Goal: Task Accomplishment & Management: Use online tool/utility

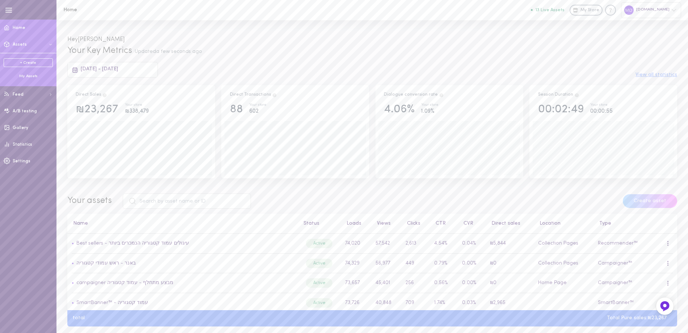
click at [25, 75] on div "My Assets" at bounding box center [28, 76] width 49 height 5
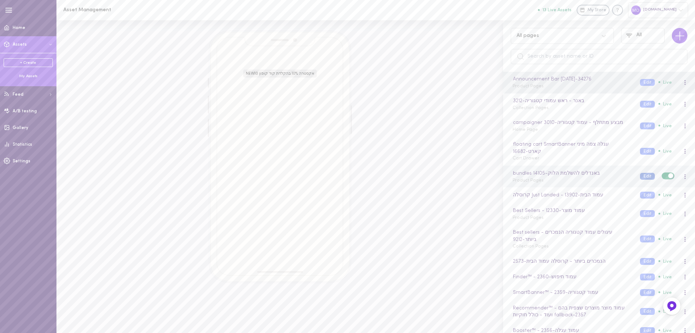
click at [641, 173] on button "Edit" at bounding box center [647, 176] width 15 height 7
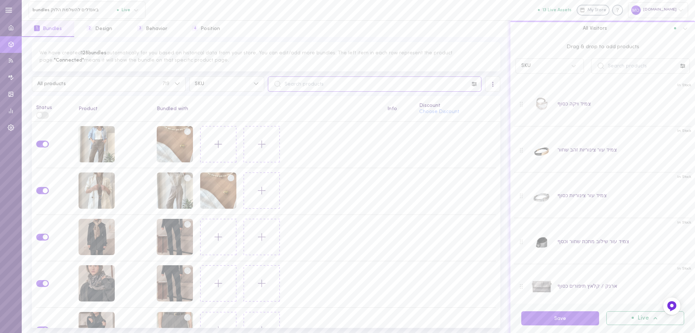
click at [310, 83] on input "text" at bounding box center [375, 83] width 214 height 15
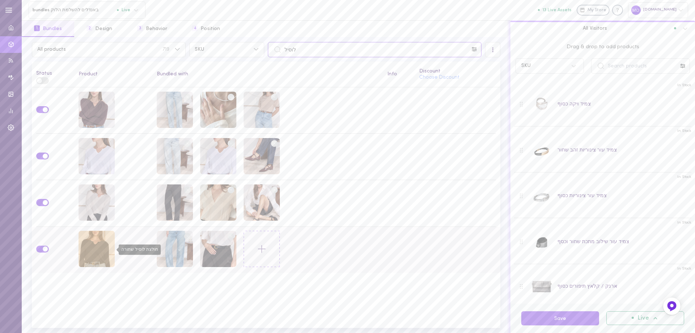
type input "לוסיל"
click at [91, 245] on div "חולצת לוסיל שחורה" at bounding box center [97, 249] width 36 height 36
click at [617, 66] on input "text" at bounding box center [640, 65] width 99 height 15
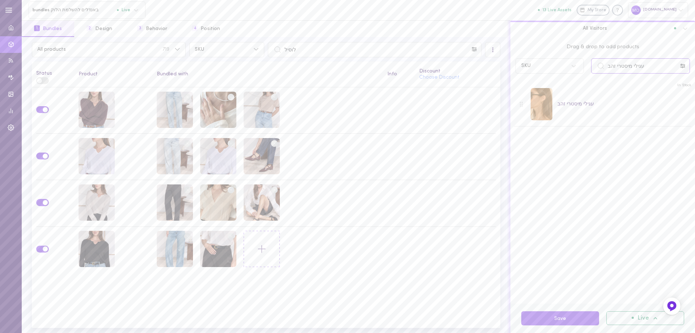
type input "עגילי מיסטרי זהב"
click at [581, 316] on button "Save" at bounding box center [560, 318] width 78 height 14
drag, startPoint x: 345, startPoint y: 55, endPoint x: 256, endPoint y: 58, distance: 88.8
click at [256, 58] on div "All products 719 SKU לוסיל All Visitors Status Product Bundled with Info Discou…" at bounding box center [266, 185] width 489 height 296
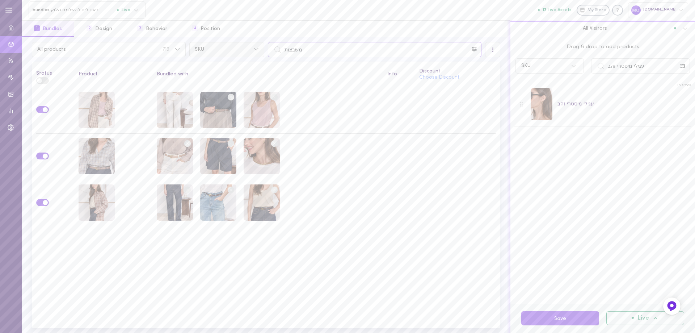
drag, startPoint x: 311, startPoint y: 50, endPoint x: 242, endPoint y: 56, distance: 69.1
click at [242, 56] on div "All products 719 SKU משבצות" at bounding box center [266, 49] width 472 height 15
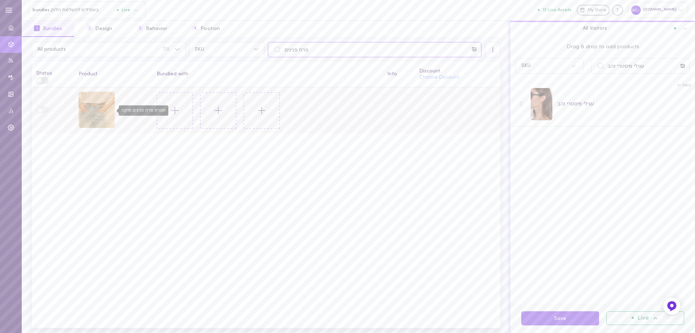
type input "פרח פנינים"
click at [100, 116] on div "חגורת פרח פנינים מוקה" at bounding box center [97, 110] width 36 height 36
drag, startPoint x: 650, startPoint y: 68, endPoint x: 576, endPoint y: 56, distance: 74.1
click at [577, 86] on div "Drag & drop to add products SKU עגילי מיסטרי זהב In Stock עגילי מיסטרי זהב" at bounding box center [603, 170] width 185 height 266
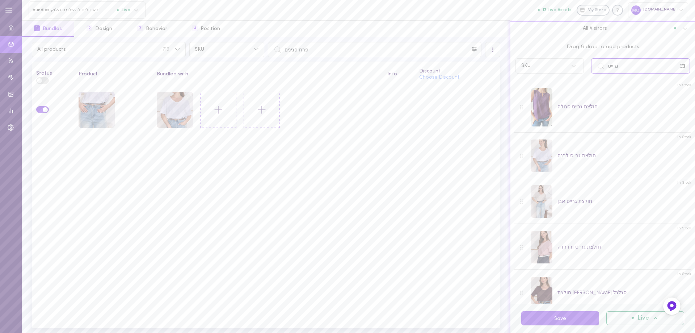
drag, startPoint x: 623, startPoint y: 67, endPoint x: 563, endPoint y: 72, distance: 60.0
click at [563, 72] on div "SKU גרייס" at bounding box center [603, 65] width 182 height 15
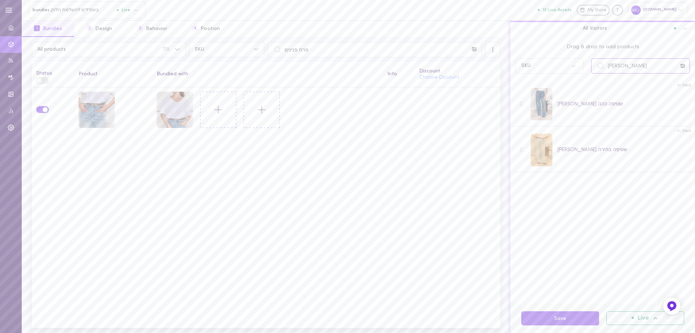
type input "[PERSON_NAME]"
click at [568, 318] on button "Save" at bounding box center [560, 318] width 78 height 14
drag, startPoint x: 319, startPoint y: 49, endPoint x: 243, endPoint y: 54, distance: 75.9
click at [243, 54] on div "All products 719 SKU פרח פנינים" at bounding box center [266, 49] width 472 height 15
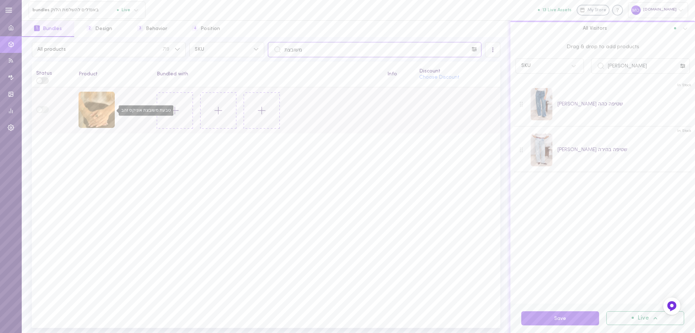
type input "משובצת"
click at [100, 114] on div "טבעת משובצת אוניקס זהב" at bounding box center [97, 110] width 36 height 36
drag, startPoint x: 578, startPoint y: 72, endPoint x: 569, endPoint y: 74, distance: 9.6
click at [569, 74] on div "[PERSON_NAME]" at bounding box center [603, 65] width 182 height 15
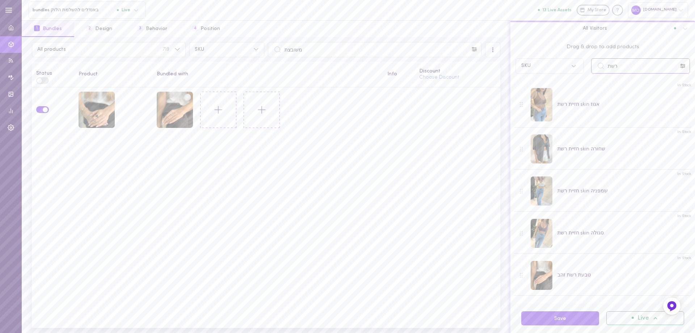
drag, startPoint x: 628, startPoint y: 69, endPoint x: 579, endPoint y: 65, distance: 49.8
click at [580, 66] on div "SKU רשת" at bounding box center [603, 65] width 182 height 15
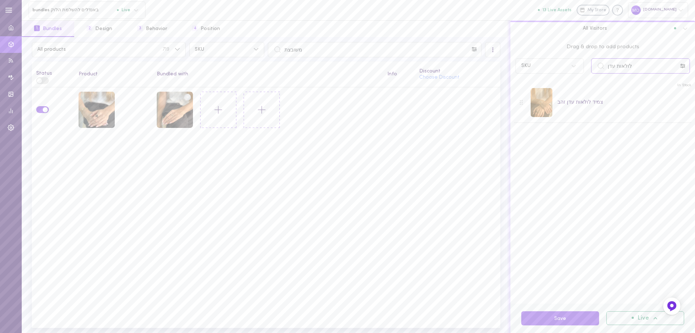
type input "לולאות עדן"
click at [573, 315] on button "Save" at bounding box center [560, 318] width 78 height 14
drag, startPoint x: 311, startPoint y: 51, endPoint x: 266, endPoint y: 51, distance: 44.5
click at [266, 51] on div "משובצת" at bounding box center [374, 49] width 217 height 15
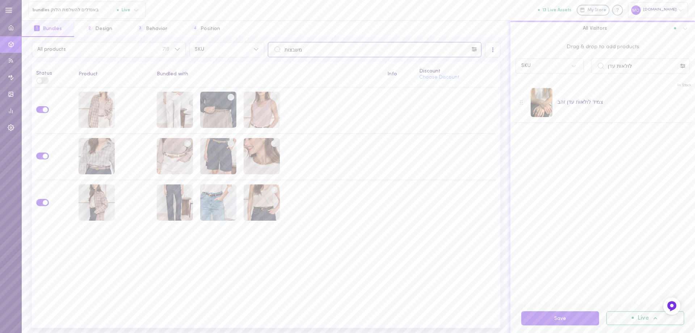
drag, startPoint x: 315, startPoint y: 57, endPoint x: 210, endPoint y: 63, distance: 105.5
click at [210, 63] on div "All products 719 SKU משבצות All Visitors Status Product Bundled with Info Disco…" at bounding box center [266, 185] width 489 height 296
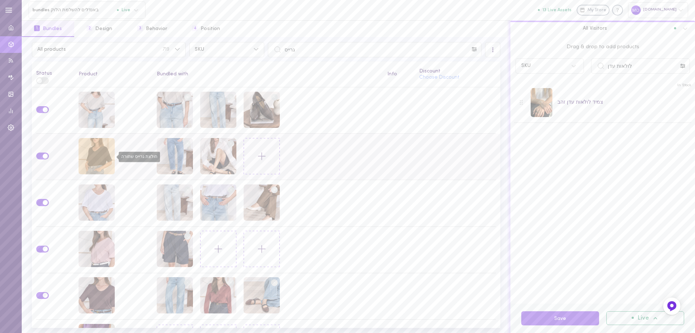
click at [89, 160] on div "חולצת גרייס שחורה" at bounding box center [97, 156] width 36 height 36
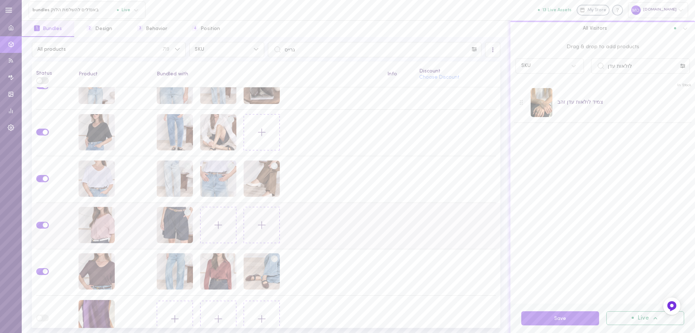
scroll to position [35, 0]
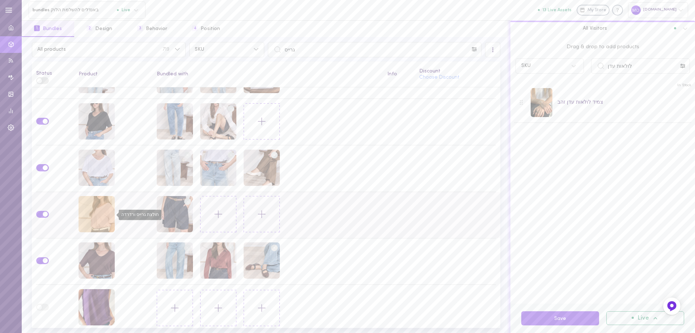
click at [98, 209] on div "חולצת גרייס ורדרדה" at bounding box center [97, 214] width 36 height 36
drag, startPoint x: 356, startPoint y: 51, endPoint x: 171, endPoint y: 56, distance: 184.7
click at [172, 58] on div "All products 719 SKU גרייס All Visitors Status Product Bundled with Info Discou…" at bounding box center [266, 185] width 489 height 296
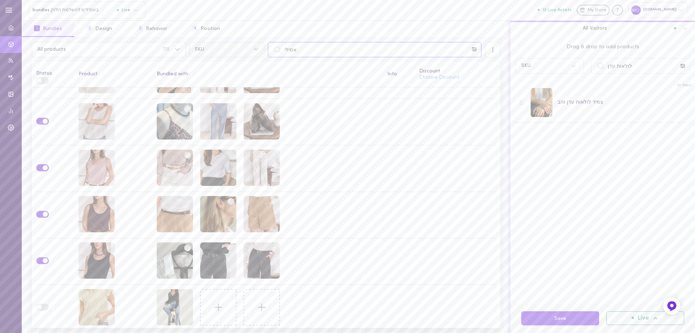
drag, startPoint x: 313, startPoint y: 49, endPoint x: 197, endPoint y: 49, distance: 115.5
click at [197, 49] on div "All products 719 SKU אמילי" at bounding box center [266, 49] width 472 height 15
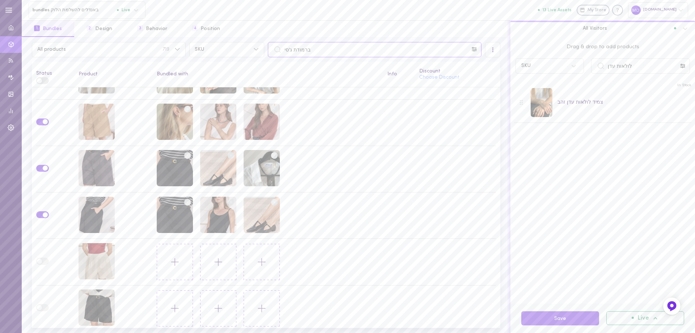
scroll to position [0, 0]
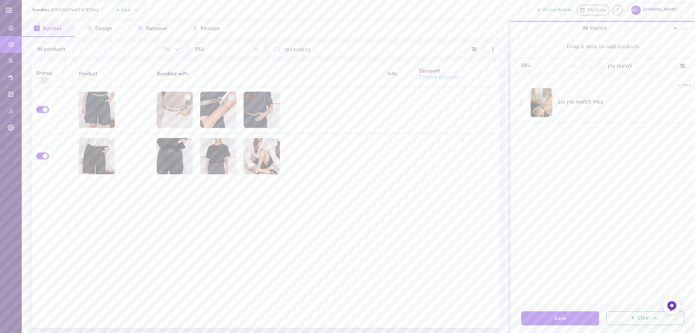
drag, startPoint x: 329, startPoint y: 59, endPoint x: 320, endPoint y: 41, distance: 20.6
click at [305, 57] on div "All products 719 SKU ברמודת ג'סי All Visitors Status Product Bundled with Info …" at bounding box center [266, 185] width 489 height 296
drag, startPoint x: 321, startPoint y: 41, endPoint x: 266, endPoint y: 57, distance: 57.7
click at [266, 57] on div "All products 719 SKU ברמודת ג'סי All Visitors Status Product Bundled with Info …" at bounding box center [266, 185] width 489 height 296
click at [355, 45] on input "ברמודת ג'סי" at bounding box center [375, 49] width 214 height 15
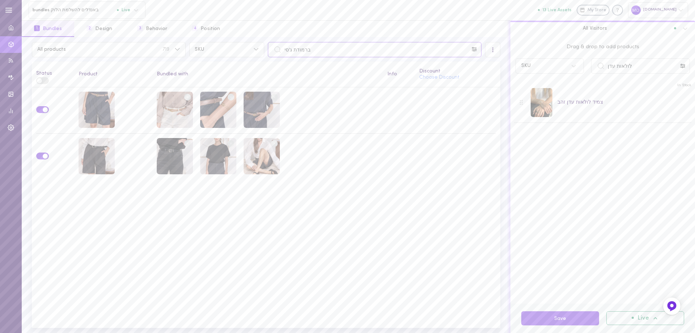
drag, startPoint x: 334, startPoint y: 53, endPoint x: 267, endPoint y: 58, distance: 66.8
click at [267, 58] on div "All products 719 SKU ברמודת ג'סי All Visitors Status Product Bundled with Info …" at bounding box center [266, 185] width 489 height 296
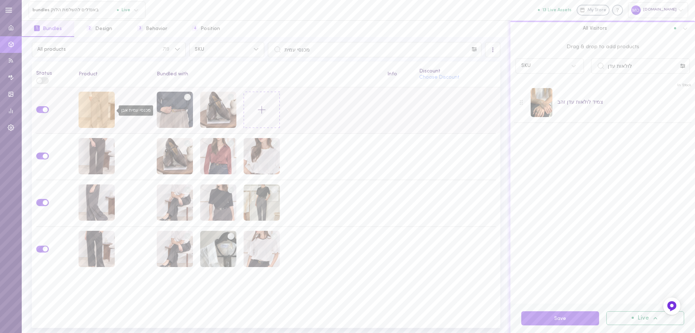
click at [93, 110] on div "מכנסי עמית אבן" at bounding box center [97, 110] width 36 height 36
drag, startPoint x: 407, startPoint y: 52, endPoint x: 272, endPoint y: 62, distance: 135.4
click at [272, 62] on div "All products 719 SKU מכנסי עמית All Visitors Status Product Bundled with Info D…" at bounding box center [266, 185] width 489 height 296
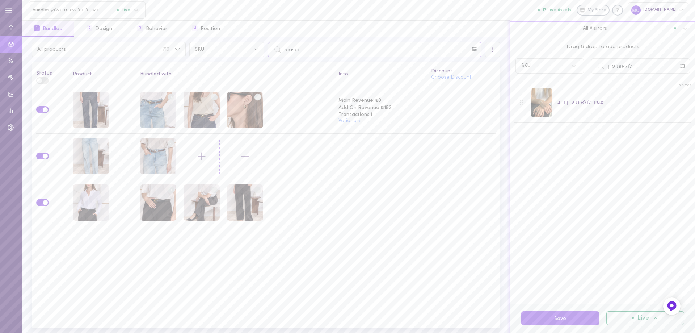
drag, startPoint x: 305, startPoint y: 59, endPoint x: 252, endPoint y: 60, distance: 52.9
click at [253, 60] on div "All products 719 SKU כריסטי All Visitors Status Product Bundled with Info Disco…" at bounding box center [266, 185] width 489 height 296
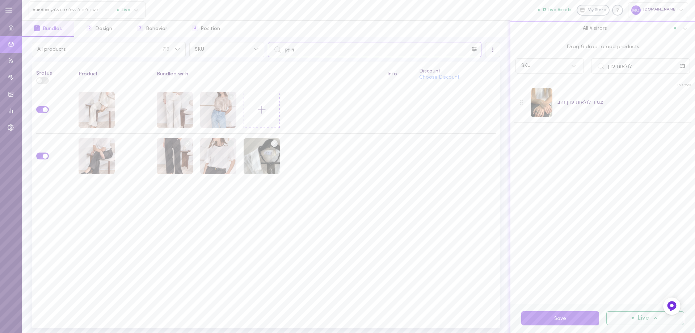
type input "ויויאן"
click at [97, 108] on div "נעלי עור ויויאן חומות" at bounding box center [97, 110] width 36 height 36
drag, startPoint x: 636, startPoint y: 62, endPoint x: 574, endPoint y: 62, distance: 62.3
click at [574, 62] on div "SKU לולאות עדן" at bounding box center [603, 65] width 182 height 15
type input "כריסטינה"
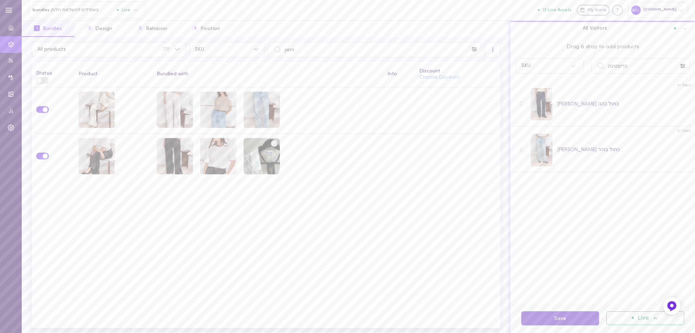
click at [560, 315] on button "Save" at bounding box center [560, 318] width 78 height 14
drag, startPoint x: 364, startPoint y: 50, endPoint x: 250, endPoint y: 56, distance: 113.8
click at [250, 56] on div "All products 719 SKU ויויאן" at bounding box center [266, 49] width 472 height 15
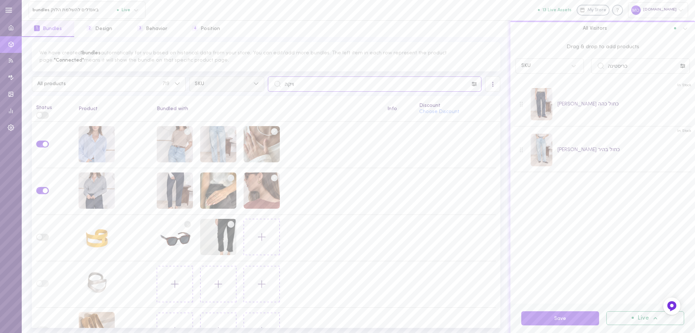
drag, startPoint x: 301, startPoint y: 81, endPoint x: 241, endPoint y: 87, distance: 60.7
click at [242, 92] on div "We have created 1 bundles automatically for you based on historical data from y…" at bounding box center [266, 185] width 489 height 296
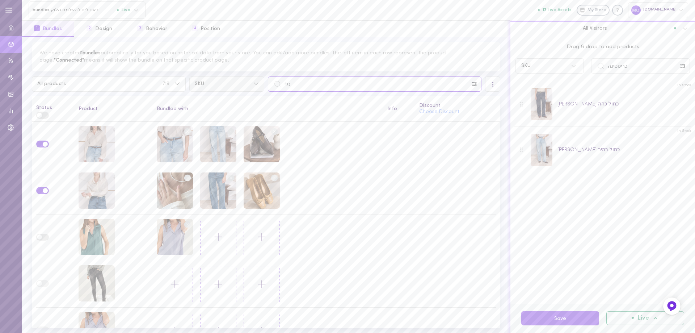
drag, startPoint x: 278, startPoint y: 85, endPoint x: 243, endPoint y: 88, distance: 34.9
click at [243, 88] on div "All products 719 SKU נלי" at bounding box center [266, 83] width 472 height 15
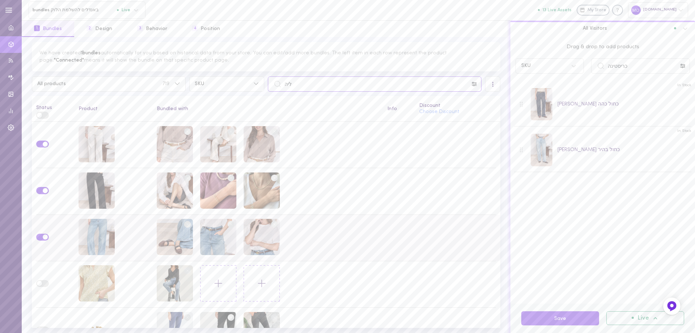
scroll to position [22, 0]
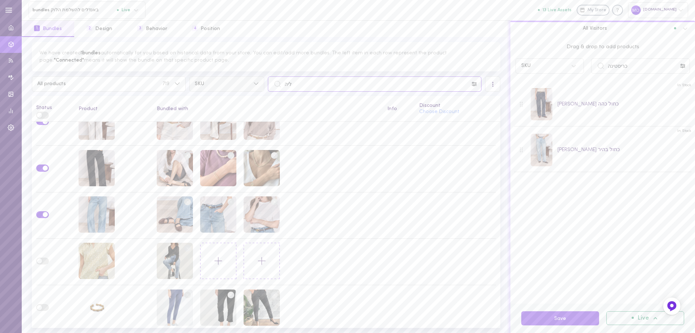
drag, startPoint x: 298, startPoint y: 85, endPoint x: 239, endPoint y: 85, distance: 59.0
click at [239, 85] on div "All products 719 SKU ליה" at bounding box center [266, 83] width 472 height 15
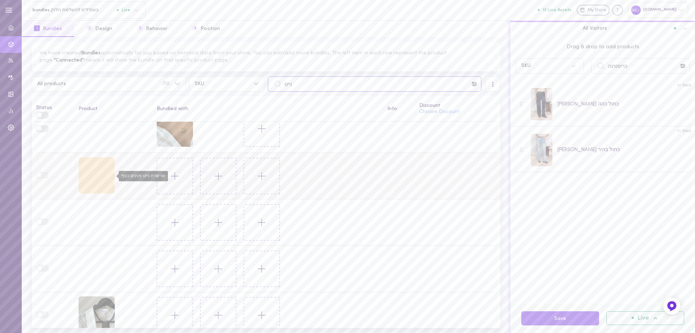
scroll to position [160, 0]
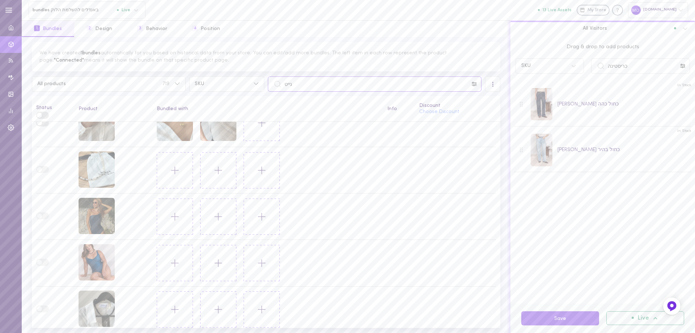
drag, startPoint x: 384, startPoint y: 78, endPoint x: 270, endPoint y: 83, distance: 113.4
click at [270, 83] on input "נייט" at bounding box center [375, 83] width 214 height 15
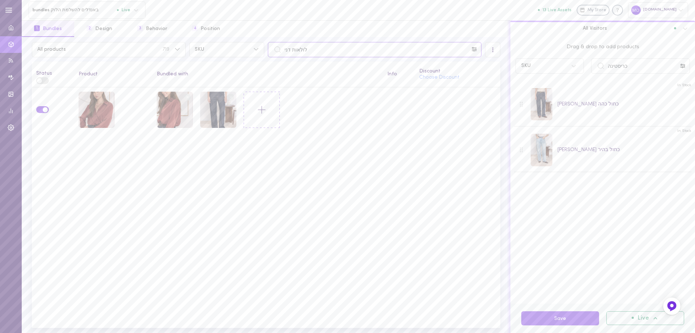
type input "לולאות דני"
drag, startPoint x: 632, startPoint y: 64, endPoint x: 587, endPoint y: 73, distance: 45.8
click at [587, 73] on div "SKU כריסטינה" at bounding box center [603, 65] width 182 height 15
type input "לקסוס"
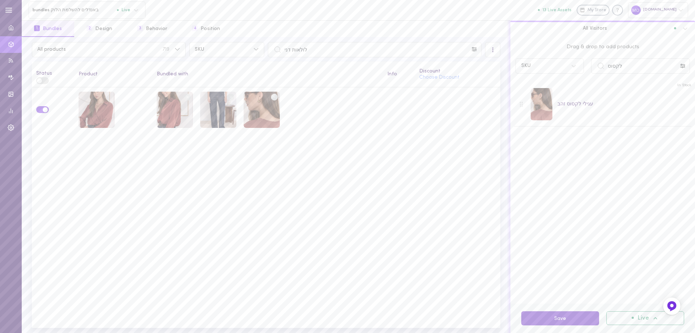
click at [581, 318] on button "Save" at bounding box center [560, 318] width 78 height 14
drag, startPoint x: 362, startPoint y: 48, endPoint x: 242, endPoint y: 59, distance: 120.4
click at [239, 60] on div "All products 719 SKU לולאות דני All Visitors Status Product Bundled with Info D…" at bounding box center [266, 185] width 489 height 296
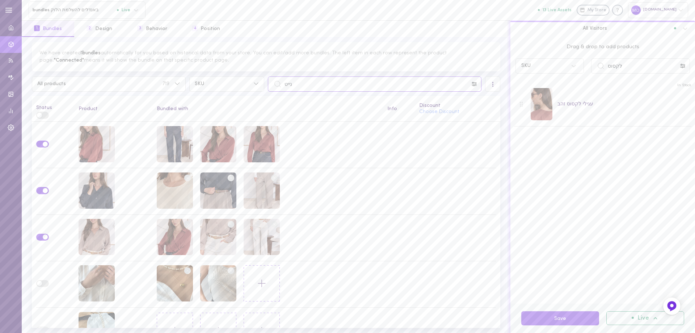
drag, startPoint x: 297, startPoint y: 83, endPoint x: 226, endPoint y: 74, distance: 72.3
click at [237, 84] on div "All products 719 SKU נייט" at bounding box center [266, 83] width 472 height 15
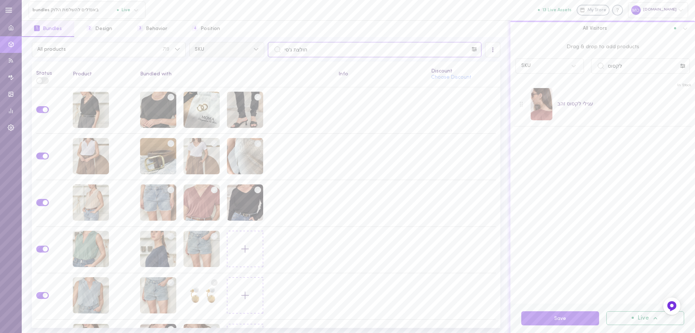
drag, startPoint x: 339, startPoint y: 46, endPoint x: 230, endPoint y: 55, distance: 109.3
click at [230, 55] on div "All products 719 SKU חולצת ג'סי" at bounding box center [266, 49] width 472 height 15
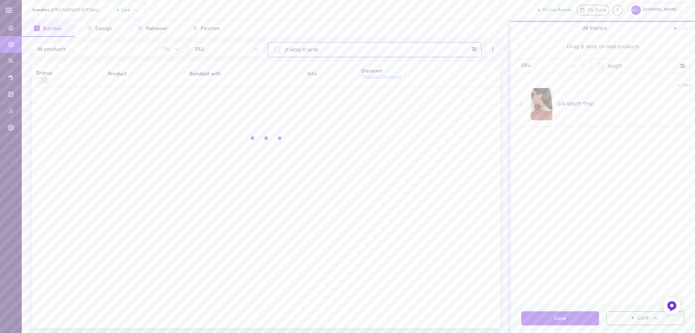
type input "שרשרת ספארק"
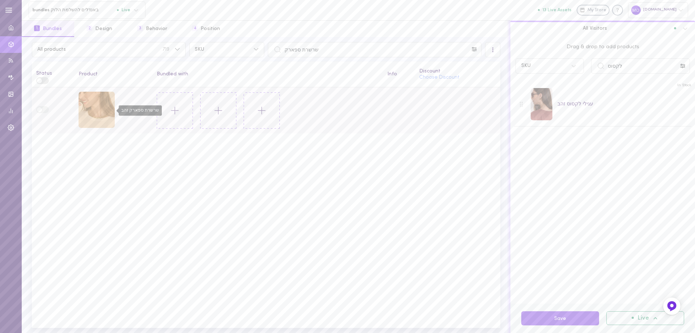
click at [95, 113] on div "שרשרת ספארק זהב" at bounding box center [97, 110] width 36 height 36
drag, startPoint x: 622, startPoint y: 67, endPoint x: 560, endPoint y: 72, distance: 62.1
click at [560, 72] on div "SKU לקסוס" at bounding box center [603, 65] width 182 height 15
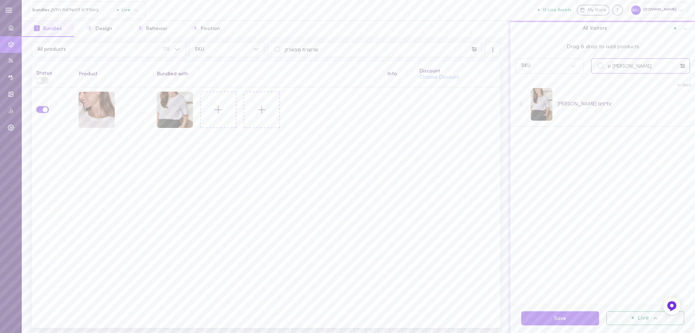
drag, startPoint x: 629, startPoint y: 69, endPoint x: 619, endPoint y: 63, distance: 11.7
click at [539, 67] on div "SKU [PERSON_NAME] ע" at bounding box center [603, 65] width 182 height 15
drag, startPoint x: 640, startPoint y: 71, endPoint x: 578, endPoint y: 77, distance: 62.3
click at [578, 77] on div "Drag & drop to add products SKU עגילי גולדי ע In Stock עגילי גולדי עדינים" at bounding box center [603, 170] width 185 height 266
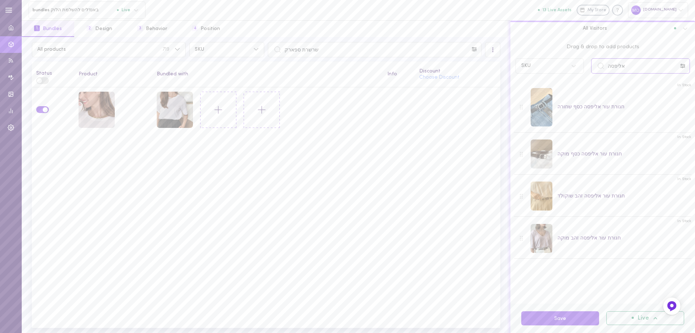
type input "אליפסה"
drag, startPoint x: 360, startPoint y: 49, endPoint x: 201, endPoint y: 63, distance: 159.9
click at [202, 64] on div "All products 719 SKU שרשרת ספארק All Visitors Status Product Bundled with Info …" at bounding box center [266, 185] width 489 height 296
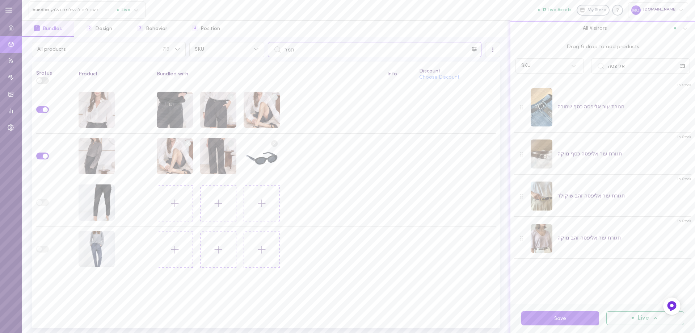
drag, startPoint x: 311, startPoint y: 51, endPoint x: 231, endPoint y: 60, distance: 80.9
click at [231, 60] on div "All products 719 SKU תמר All Visitors Status Product Bundled with Info Discount…" at bounding box center [266, 185] width 489 height 296
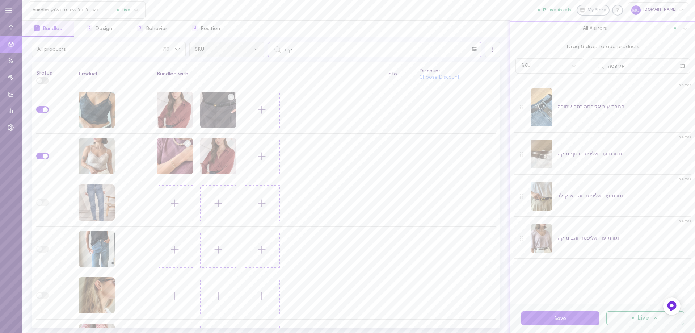
drag, startPoint x: 291, startPoint y: 53, endPoint x: 248, endPoint y: 56, distance: 43.2
click at [248, 56] on div "All products 719 SKU קים" at bounding box center [266, 49] width 472 height 15
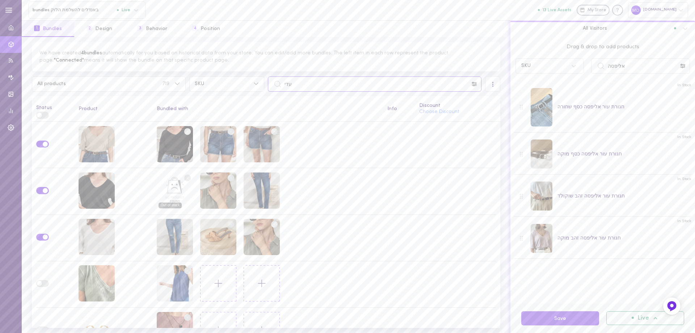
drag, startPoint x: 297, startPoint y: 85, endPoint x: 249, endPoint y: 94, distance: 48.7
click at [252, 93] on div "We have created 4 bundles automatically for you based on historical data from y…" at bounding box center [266, 185] width 489 height 296
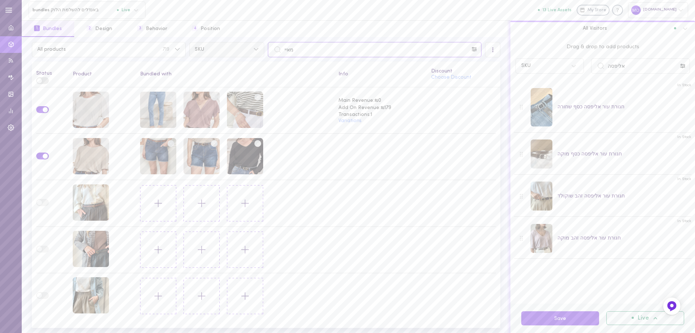
drag, startPoint x: 295, startPoint y: 54, endPoint x: 218, endPoint y: 54, distance: 77.1
click at [218, 54] on div "All products 719 SKU מאיי" at bounding box center [266, 49] width 472 height 15
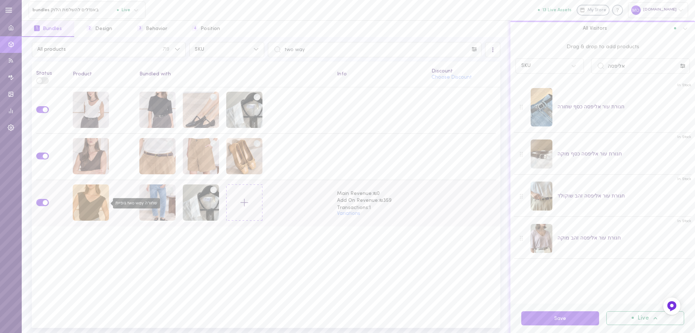
click at [91, 200] on div "גופיית two way שחורה" at bounding box center [91, 202] width 36 height 36
drag, startPoint x: 424, startPoint y: 54, endPoint x: 215, endPoint y: 68, distance: 209.0
click at [215, 68] on div "All products 719 SKU two way All Visitors Status Product Bundled with Info Disc…" at bounding box center [266, 185] width 489 height 296
type input "t"
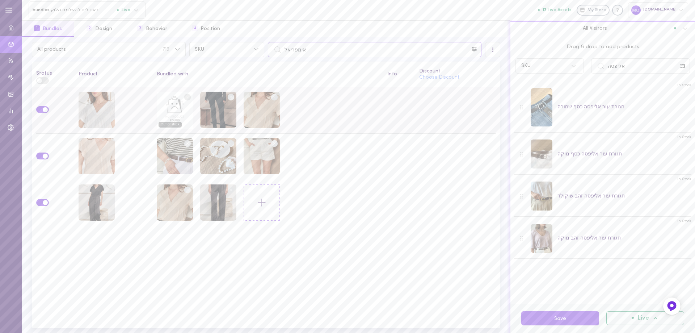
type input "אימפריאל"
click at [188, 96] on circle at bounding box center [187, 96] width 7 height 7
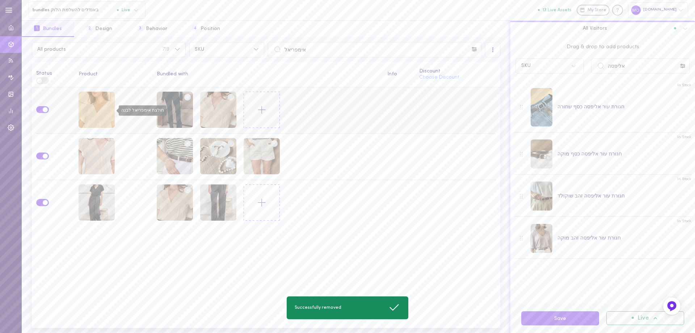
click at [96, 112] on div "חולצת אימפריאל לבנה" at bounding box center [97, 110] width 36 height 36
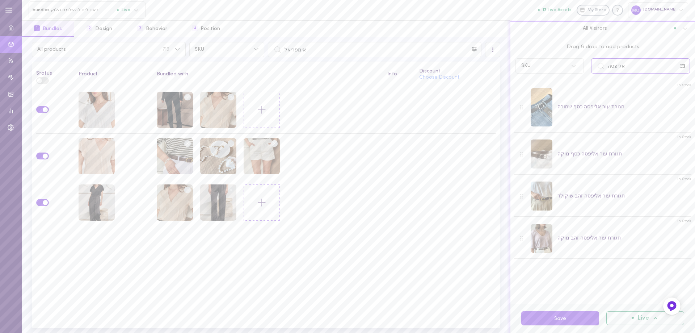
drag, startPoint x: 631, startPoint y: 67, endPoint x: 577, endPoint y: 74, distance: 54.3
click at [577, 74] on div "SKU אליפסה" at bounding box center [603, 65] width 182 height 15
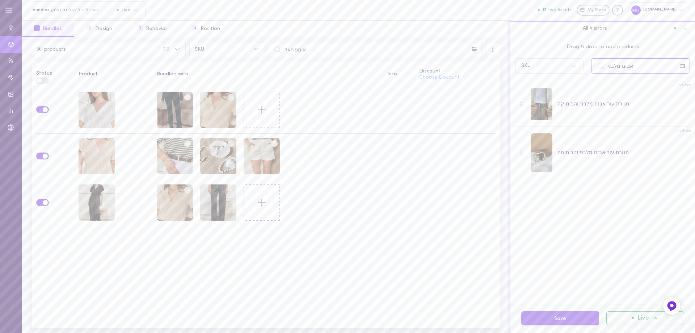
type input "אבזם מלבני"
click at [635, 66] on input "אבזם מלבני" at bounding box center [640, 65] width 99 height 15
drag, startPoint x: 636, startPoint y: 68, endPoint x: 591, endPoint y: 82, distance: 47.7
click at [591, 82] on div "Drag & drop to add products SKU אבזם מלבני In Stock חגורת עור אבזם מלבני זהב מו…" at bounding box center [603, 170] width 185 height 266
click at [103, 200] on div "חולצת אימפריאל שחורה" at bounding box center [97, 202] width 36 height 36
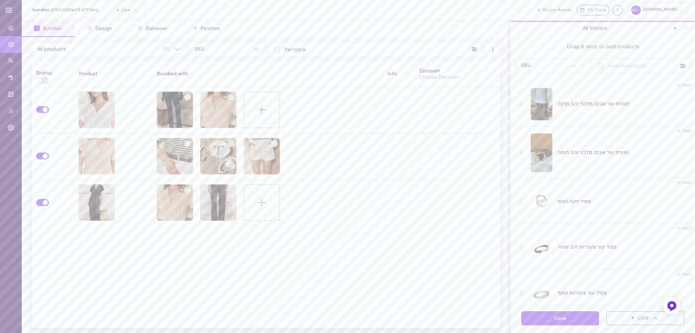
drag, startPoint x: 602, startPoint y: 67, endPoint x: 625, endPoint y: 68, distance: 22.8
click at [605, 67] on icon at bounding box center [601, 66] width 8 height 8
click at [625, 68] on input "text" at bounding box center [640, 65] width 99 height 15
type input "כפכפי טייל"
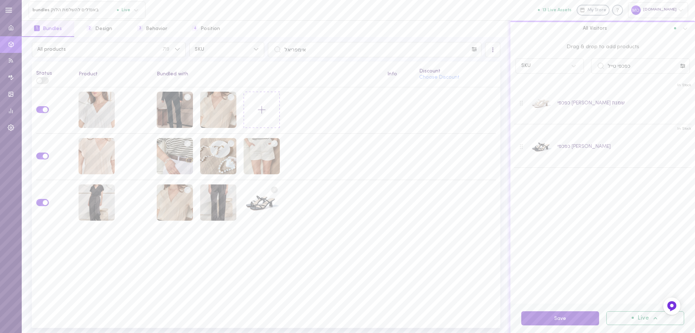
click at [575, 315] on button "Save" at bounding box center [560, 318] width 78 height 14
drag, startPoint x: 396, startPoint y: 52, endPoint x: 214, endPoint y: 58, distance: 181.9
click at [215, 61] on div "All products 719 SKU אימפריאל All Visitors Status Product Bundled with Info Dis…" at bounding box center [266, 185] width 489 height 296
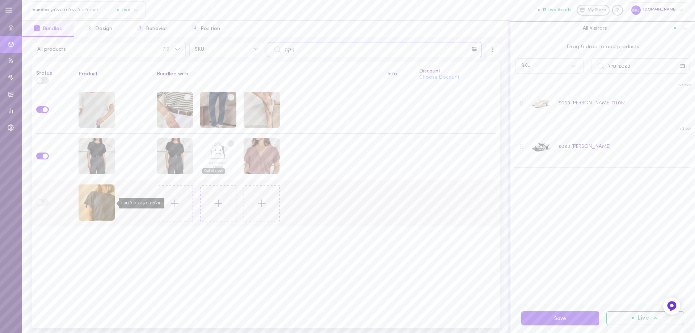
type input "ניקה"
click at [94, 198] on div "חולצת ניקה כחול נייבי" at bounding box center [97, 202] width 36 height 36
click at [102, 197] on div "חולצת ניקה כחול נייבי" at bounding box center [97, 202] width 36 height 36
drag, startPoint x: 633, startPoint y: 64, endPoint x: 583, endPoint y: 65, distance: 49.3
click at [583, 65] on div "SKU כפכפי טייל" at bounding box center [603, 65] width 182 height 15
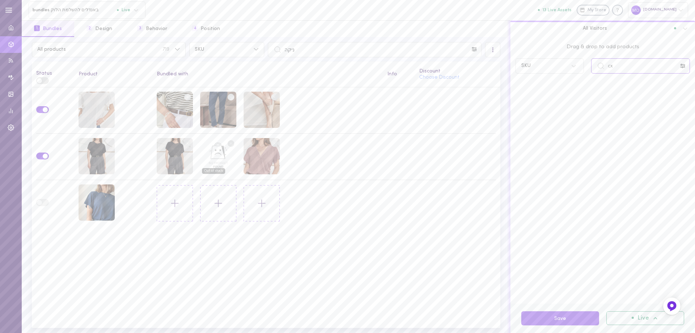
type input "c"
type input "C"
drag, startPoint x: 627, startPoint y: 61, endPoint x: 565, endPoint y: 63, distance: 62.3
click at [565, 63] on div "SKU בסטי" at bounding box center [603, 65] width 182 height 15
type input "שרשרת שכבות לב"
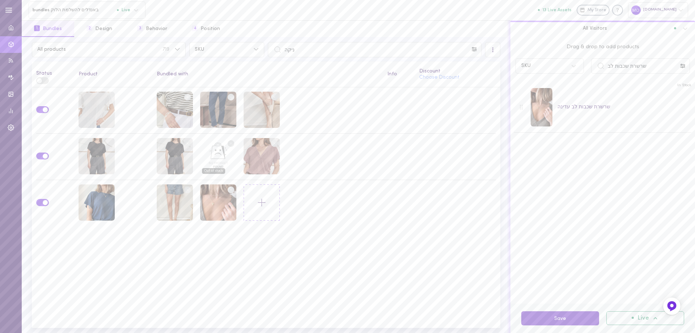
click at [583, 318] on button "Save" at bounding box center [560, 318] width 78 height 14
drag, startPoint x: 365, startPoint y: 52, endPoint x: 185, endPoint y: 55, distance: 180.0
click at [186, 57] on div "All products 719 SKU ניקה All Visitors Status Product Bundled with Info Discoun…" at bounding box center [266, 185] width 489 height 296
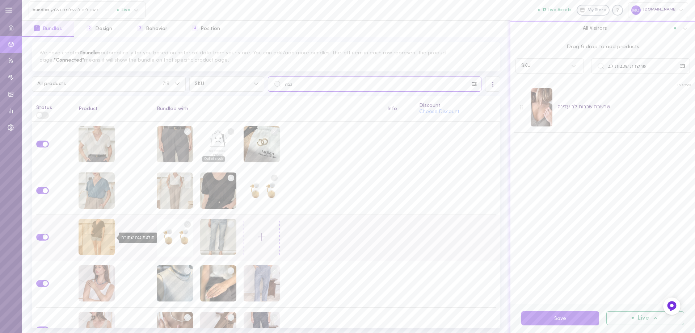
type input "נגה"
click at [84, 240] on div "חולצת נגה שחורה" at bounding box center [97, 237] width 36 height 36
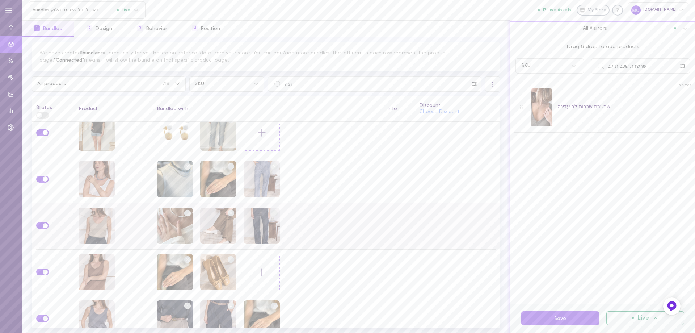
scroll to position [145, 0]
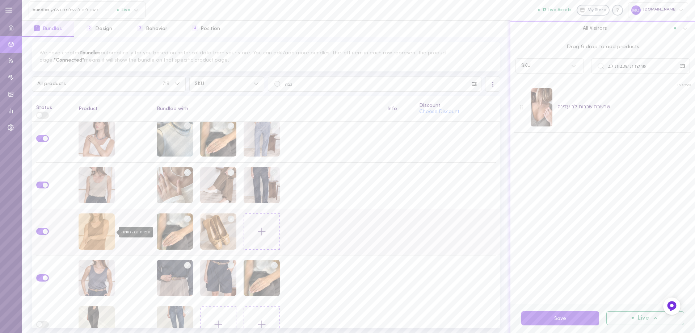
click at [96, 227] on div "גופיית נגה חומה" at bounding box center [97, 231] width 36 height 36
drag, startPoint x: 647, startPoint y: 64, endPoint x: 565, endPoint y: 65, distance: 82.2
click at [565, 65] on div "SKU שרשרת שכבות לב" at bounding box center [603, 65] width 182 height 15
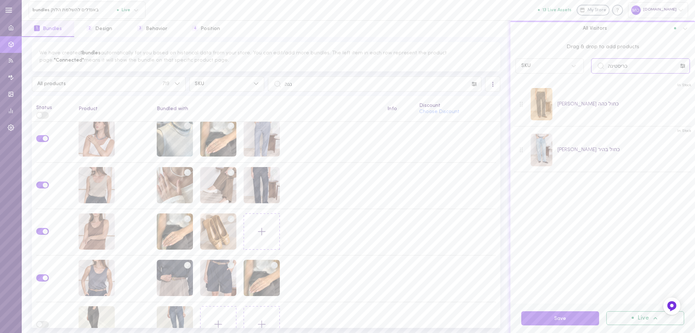
type input "כריסטינה"
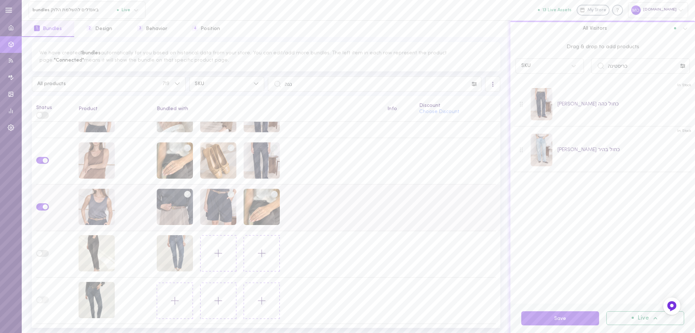
scroll to position [217, 0]
click at [564, 318] on button "Save" at bounding box center [560, 318] width 78 height 14
drag, startPoint x: 326, startPoint y: 86, endPoint x: 242, endPoint y: 84, distance: 83.3
click at [249, 91] on div "We have created 1 bundles automatically for you based on historical data from y…" at bounding box center [266, 185] width 489 height 296
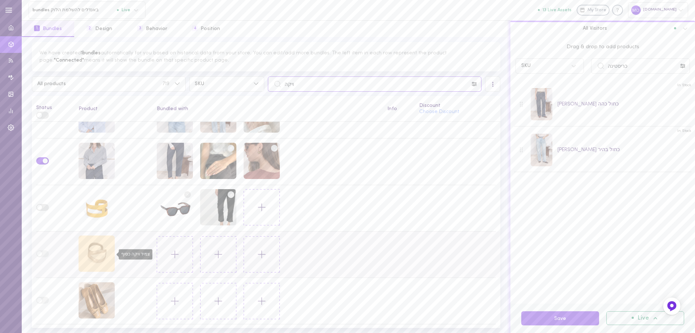
scroll to position [68, 0]
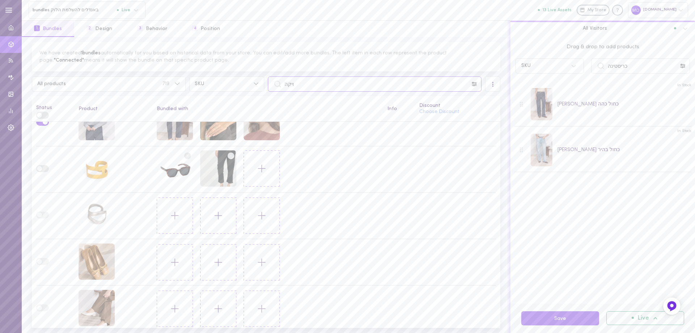
type input "ויקה"
click at [98, 260] on div "נעלי עור ויקה קאמל" at bounding box center [97, 261] width 36 height 36
drag, startPoint x: 639, startPoint y: 60, endPoint x: 542, endPoint y: 81, distance: 98.9
click at [542, 81] on div "Drag & drop to add products SKU כריסטינה In Stock ג'ינס כריסטינה כחול כהה In St…" at bounding box center [603, 170] width 185 height 266
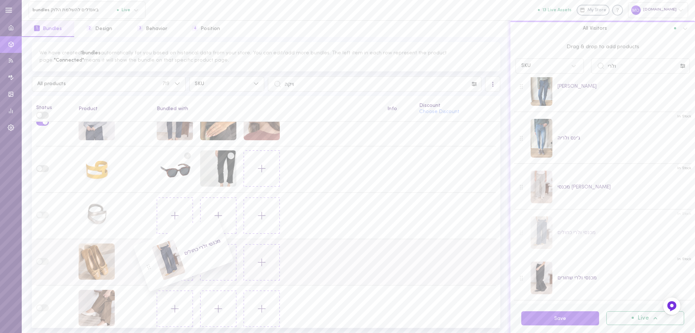
scroll to position [21, 0]
drag, startPoint x: 627, startPoint y: 65, endPoint x: 560, endPoint y: 67, distance: 67.7
click at [560, 67] on div "SKU ולרי" at bounding box center [603, 65] width 182 height 15
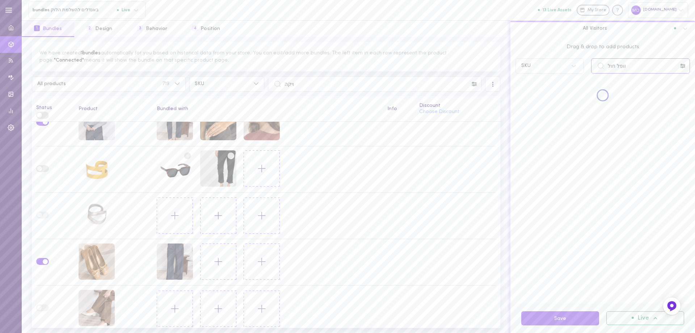
scroll to position [0, 0]
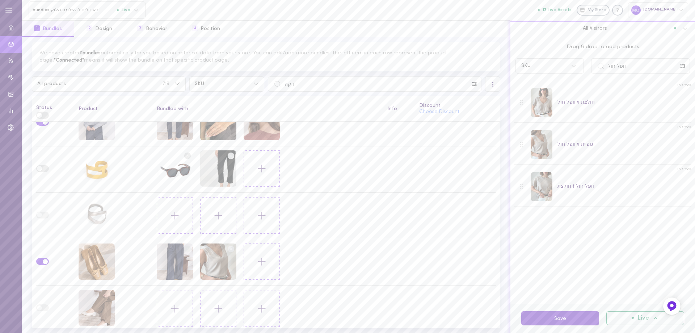
click at [593, 319] on button "Save" at bounding box center [560, 318] width 78 height 14
click at [92, 303] on div "נעלי עור ויקה אופייט" at bounding box center [97, 308] width 36 height 36
drag, startPoint x: 634, startPoint y: 68, endPoint x: 557, endPoint y: 85, distance: 78.2
click at [557, 85] on div "Drag & drop to add products SKU וופל חול In Stock חולצת וי וופל חול In Stock גו…" at bounding box center [603, 170] width 185 height 266
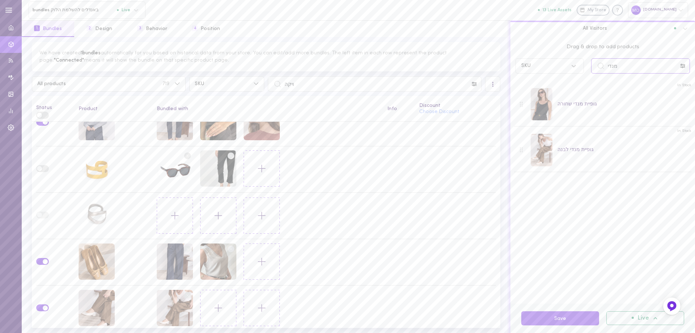
drag, startPoint x: 632, startPoint y: 62, endPoint x: 580, endPoint y: 66, distance: 52.3
click at [580, 66] on div "SKU מנדי" at bounding box center [603, 65] width 182 height 15
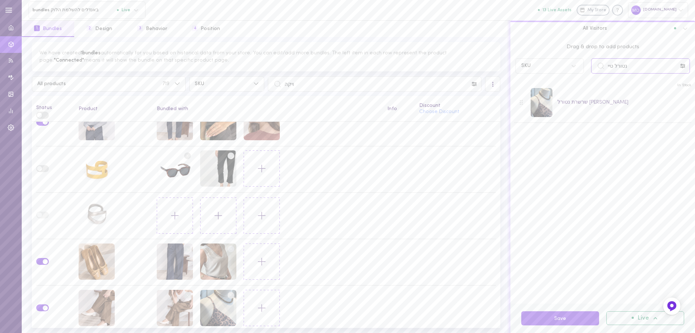
drag, startPoint x: 589, startPoint y: 82, endPoint x: 557, endPoint y: 85, distance: 32.4
click at [557, 88] on div "Drag & drop to add products SKU נטורל טיי In Stock שרשרת נטורל [PERSON_NAME]" at bounding box center [603, 170] width 185 height 266
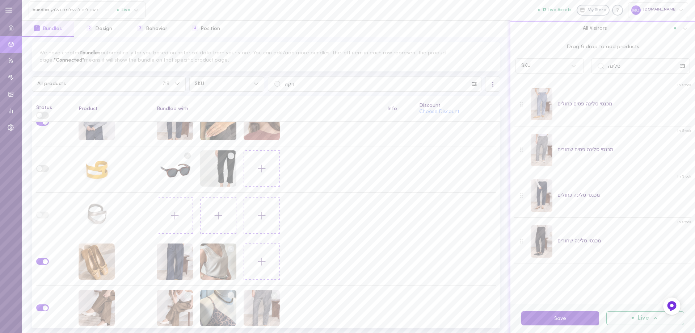
click at [572, 320] on button "Save" at bounding box center [560, 318] width 78 height 14
drag, startPoint x: 626, startPoint y: 67, endPoint x: 558, endPoint y: 67, distance: 68.4
click at [558, 67] on div "SKU סלינה" at bounding box center [603, 65] width 182 height 15
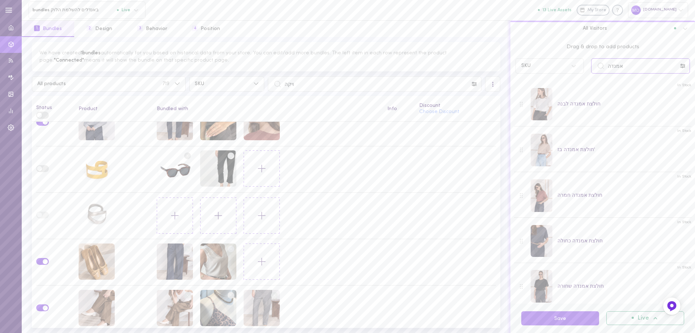
type input "אמנדה"
drag, startPoint x: 395, startPoint y: 79, endPoint x: 230, endPoint y: 98, distance: 166.5
click at [230, 98] on div "We have created 1 bundles automatically for you based on historical data from y…" at bounding box center [266, 185] width 489 height 296
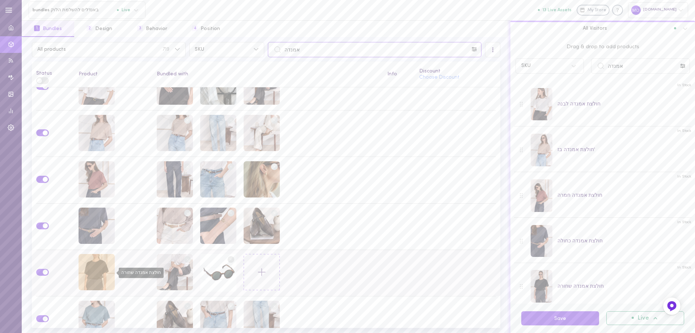
scroll to position [35, 0]
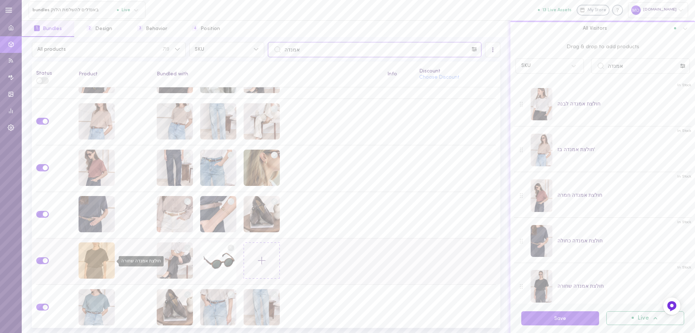
type input "אמנדה"
click at [100, 266] on div "חולצת אמנדה שחורה" at bounding box center [97, 260] width 36 height 36
drag, startPoint x: 634, startPoint y: 68, endPoint x: 558, endPoint y: 74, distance: 77.0
click at [558, 74] on div "Drag & drop to add products SKU אמנדה" at bounding box center [603, 57] width 185 height 40
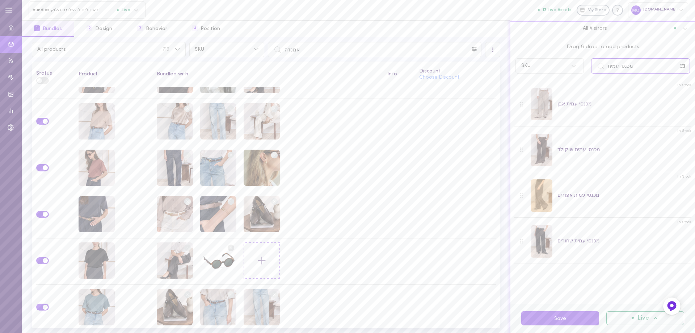
type input "מכנסי עמית"
click at [581, 320] on button "Save" at bounding box center [560, 318] width 78 height 14
drag, startPoint x: 304, startPoint y: 50, endPoint x: 218, endPoint y: 52, distance: 85.8
click at [218, 52] on div "All products 719 SKU אמנדה" at bounding box center [266, 49] width 472 height 15
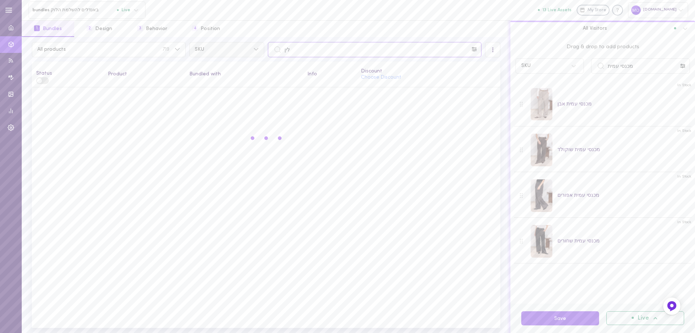
scroll to position [0, 0]
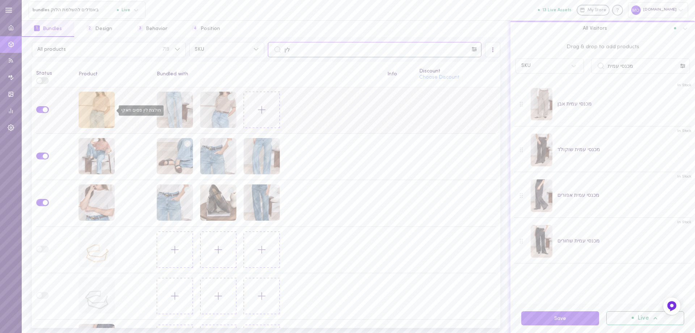
type input "לין"
click at [91, 107] on div "חולצת לין פסים חאקי" at bounding box center [97, 110] width 36 height 36
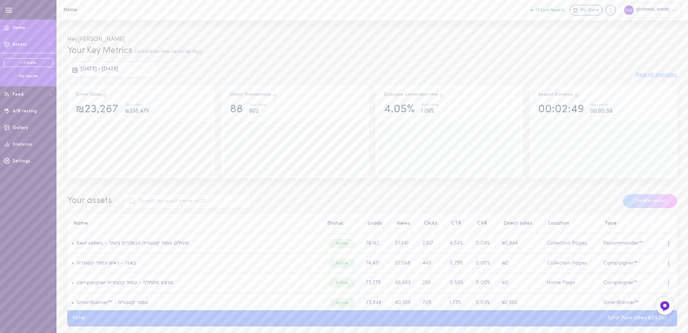
click at [29, 78] on div "My Assets" at bounding box center [28, 76] width 49 height 5
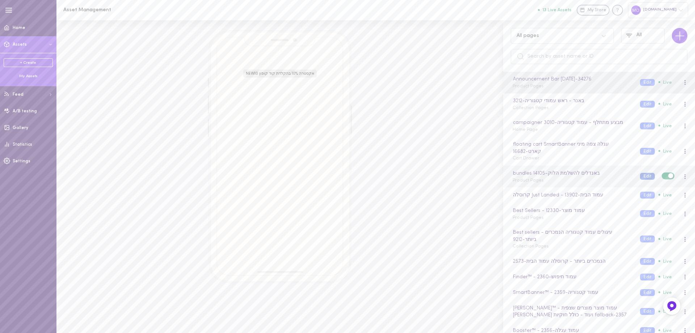
click at [640, 177] on button "Edit" at bounding box center [647, 176] width 15 height 7
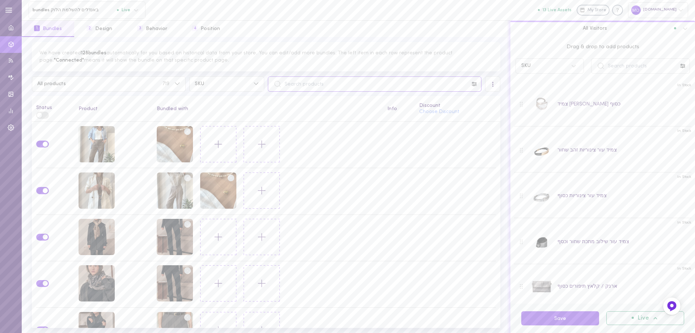
click at [417, 83] on input "text" at bounding box center [375, 83] width 214 height 15
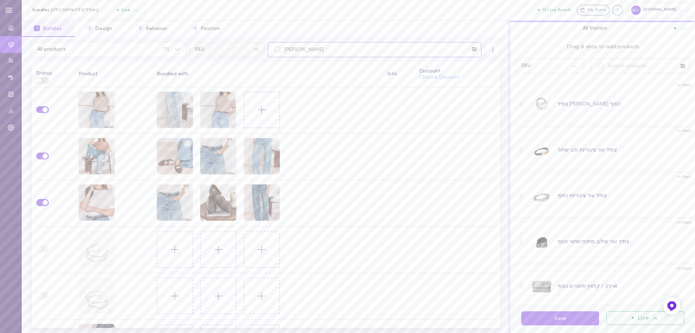
drag, startPoint x: 369, startPoint y: 52, endPoint x: 258, endPoint y: 48, distance: 110.9
click at [258, 53] on div "All products 719 SKU לין" at bounding box center [266, 49] width 472 height 15
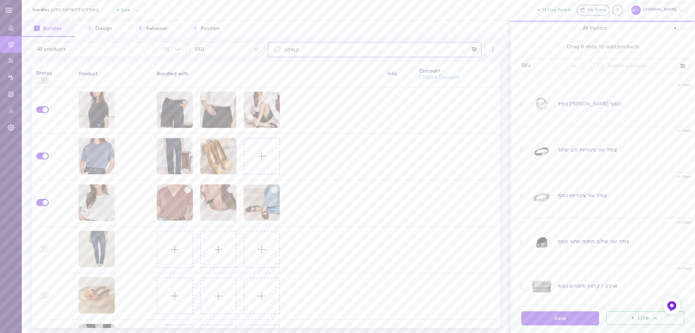
drag, startPoint x: 406, startPoint y: 46, endPoint x: 185, endPoint y: 59, distance: 221.2
click at [185, 59] on div "All products 719 SKU קמילה All Visitors Status Product Bundled with Info Discou…" at bounding box center [266, 185] width 489 height 296
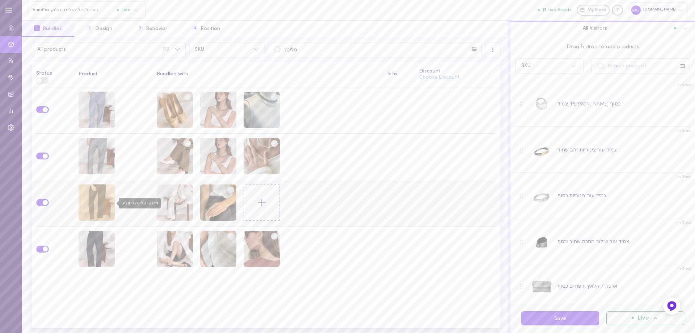
click at [87, 200] on div "מכנסי סלינה כחולים" at bounding box center [97, 202] width 36 height 36
drag, startPoint x: 318, startPoint y: 39, endPoint x: 315, endPoint y: 43, distance: 5.2
click at [318, 40] on div "All products 719 SKU סלינה All Visitors Status Product Bundled with Info Discou…" at bounding box center [266, 185] width 489 height 296
drag, startPoint x: 310, startPoint y: 49, endPoint x: 268, endPoint y: 53, distance: 42.2
click at [269, 53] on input "סלינה" at bounding box center [375, 49] width 214 height 15
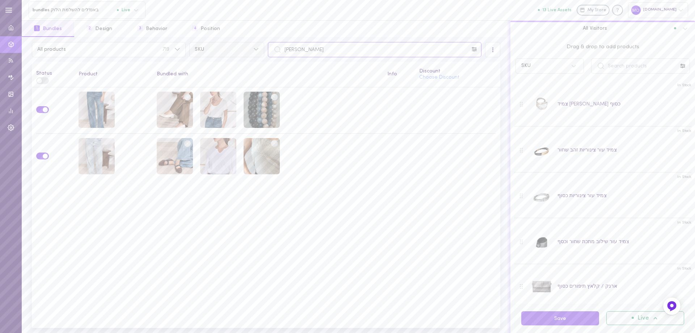
drag, startPoint x: 256, startPoint y: 50, endPoint x: 193, endPoint y: 50, distance: 63.0
click at [194, 50] on div "All products 719 SKU אלן" at bounding box center [266, 49] width 472 height 15
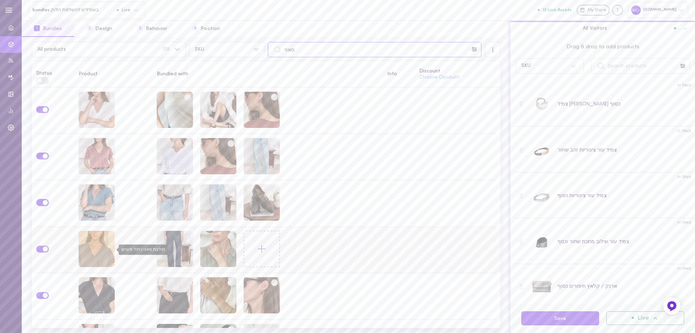
type input "סאני"
click at [87, 252] on div "חולצת סאני כחול מעושן" at bounding box center [97, 249] width 36 height 36
click at [228, 234] on circle at bounding box center [231, 236] width 7 height 7
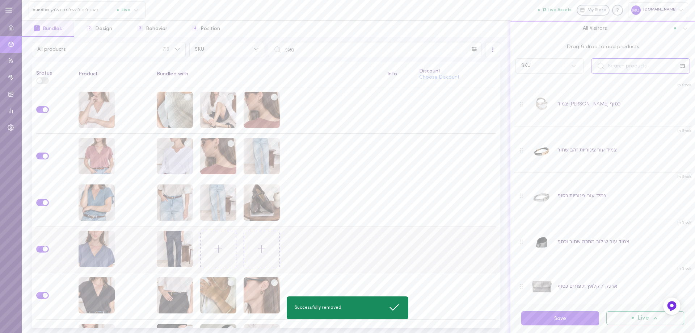
click at [640, 64] on input "text" at bounding box center [640, 65] width 99 height 15
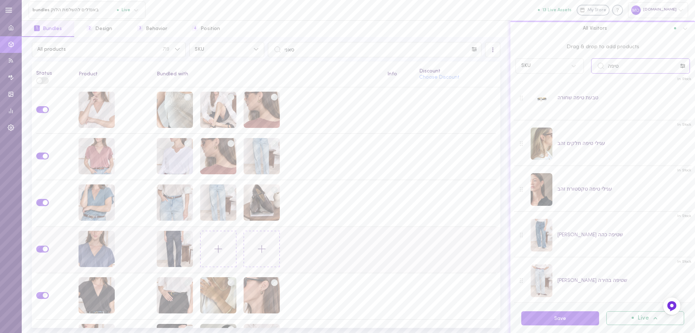
scroll to position [9, 0]
click at [544, 141] on div at bounding box center [542, 141] width 22 height 33
drag, startPoint x: 633, startPoint y: 68, endPoint x: 534, endPoint y: 77, distance: 98.9
click at [534, 77] on div "Drag & drop to add products SKU טיפה In Stock טבעת טיפה שחורה In Stock עגילי טי…" at bounding box center [603, 170] width 185 height 266
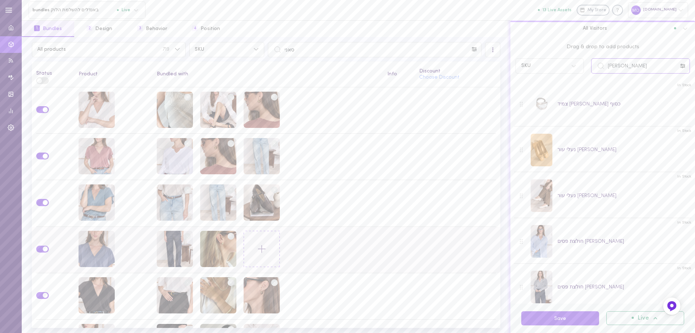
type input "ויקה"
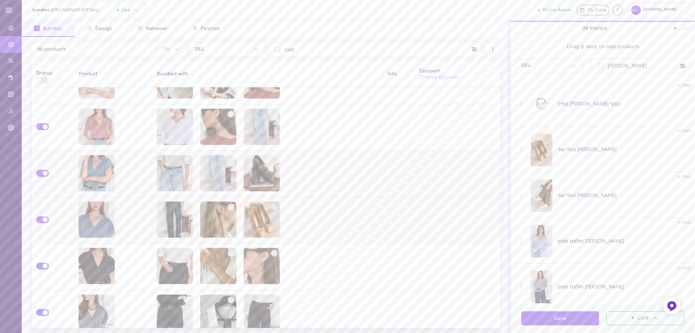
scroll to position [72, 0]
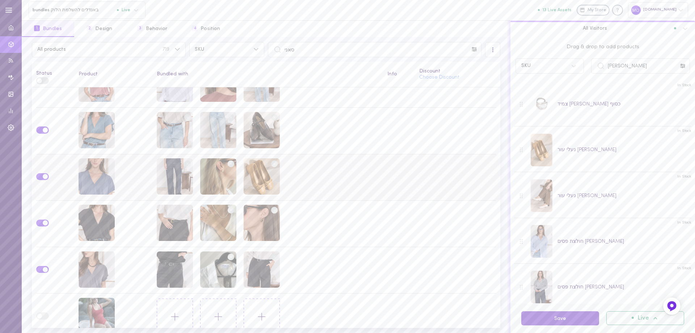
click at [580, 316] on button "Save" at bounding box center [560, 318] width 78 height 14
drag, startPoint x: 366, startPoint y: 52, endPoint x: 193, endPoint y: 54, distance: 173.1
click at [194, 55] on div "All products 719 SKU סאני" at bounding box center [266, 49] width 472 height 15
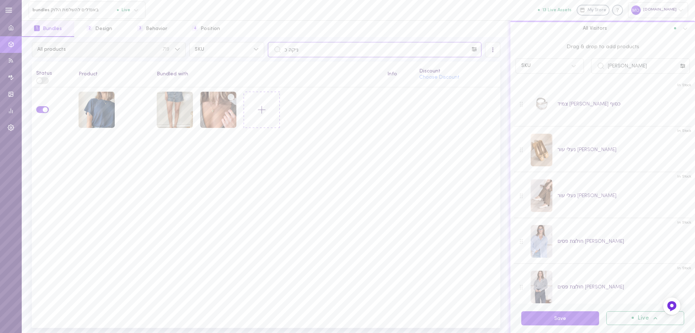
drag, startPoint x: 365, startPoint y: 52, endPoint x: 177, endPoint y: 53, distance: 187.9
click at [178, 55] on div "All products 719 SKU ניקה כ" at bounding box center [266, 49] width 472 height 15
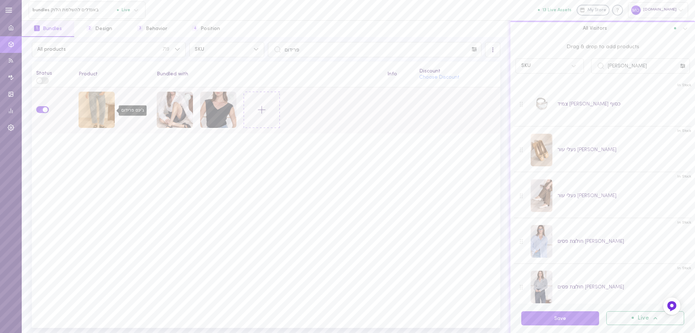
click at [101, 110] on div "ג'ינס פרידום" at bounding box center [97, 110] width 36 height 36
drag, startPoint x: 373, startPoint y: 54, endPoint x: 230, endPoint y: 50, distance: 143.4
click at [237, 58] on div "All products 719 SKU פרידום All Visitors Status Product Bundled with Info Disco…" at bounding box center [266, 185] width 489 height 296
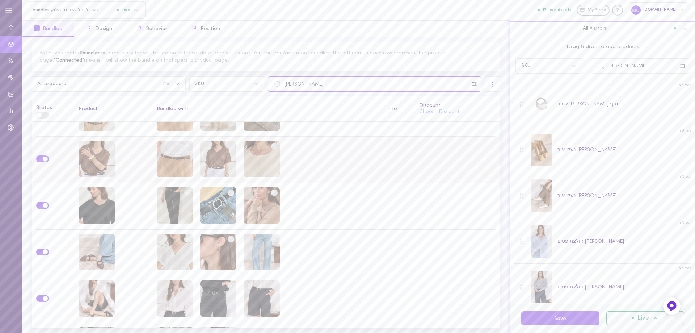
scroll to position [253, 0]
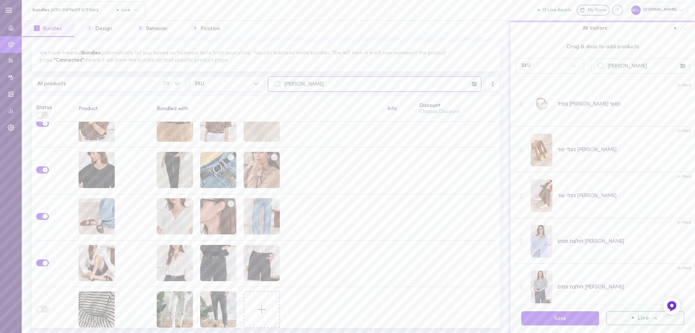
drag, startPoint x: 291, startPoint y: 88, endPoint x: 173, endPoint y: 39, distance: 128.1
click at [217, 102] on div "We have created 1 bundles automatically for you based on historical data from y…" at bounding box center [266, 185] width 489 height 296
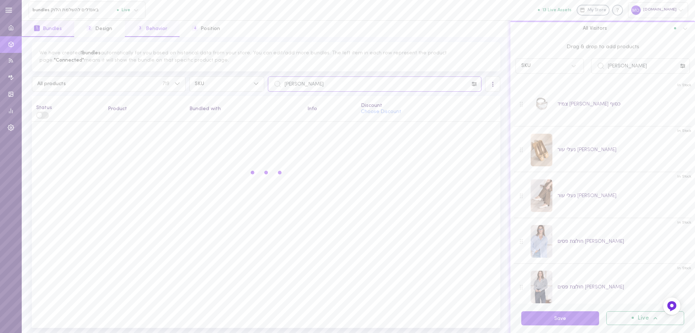
scroll to position [0, 0]
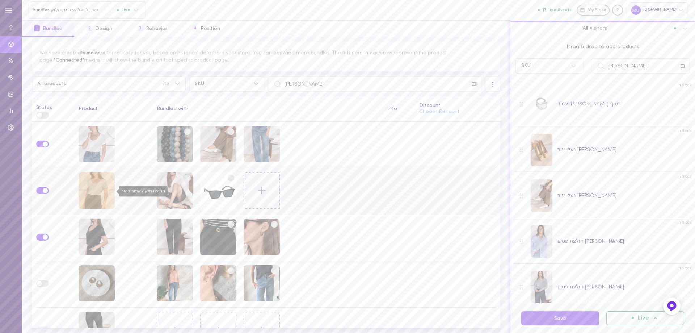
click at [101, 192] on div "חולצת מיקה אפור בהיר" at bounding box center [97, 190] width 36 height 36
drag, startPoint x: 408, startPoint y: 87, endPoint x: 193, endPoint y: 89, distance: 215.4
click at [193, 89] on div "All products 719 SKU מיקה" at bounding box center [266, 83] width 472 height 15
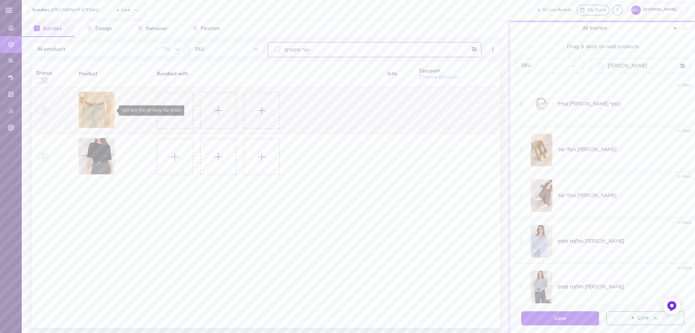
type input "עור עיטורים"
click at [97, 106] on div "חגורת עור עיטורים כסף חום כהה" at bounding box center [97, 110] width 36 height 36
drag, startPoint x: 616, startPoint y: 68, endPoint x: 568, endPoint y: 60, distance: 48.0
click at [576, 74] on div "Drag & drop to add products SKU ויקה" at bounding box center [603, 57] width 185 height 40
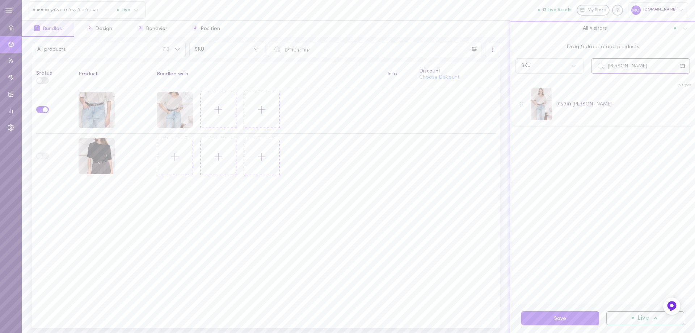
drag, startPoint x: 627, startPoint y: 66, endPoint x: 540, endPoint y: 80, distance: 88.0
click at [540, 80] on div "Drag & drop to add products SKU גרייס אבן In Stock חולצת גרייס אבן" at bounding box center [603, 170] width 185 height 266
drag, startPoint x: 636, startPoint y: 70, endPoint x: 513, endPoint y: 96, distance: 125.4
click at [514, 96] on div "Drag & drop to add products SKU כריסטינה In Stock ג'ינס כריסטינה כחול כהה In St…" at bounding box center [603, 170] width 185 height 266
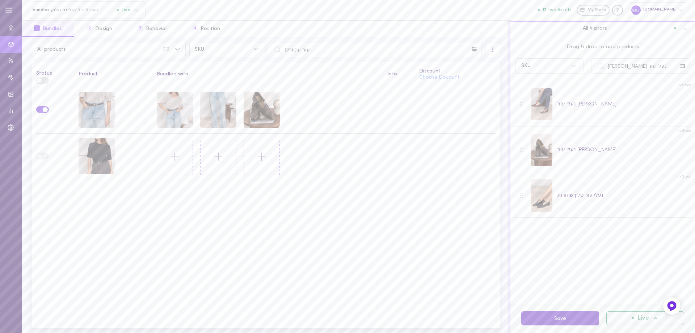
click at [564, 322] on button "Save" at bounding box center [560, 318] width 78 height 14
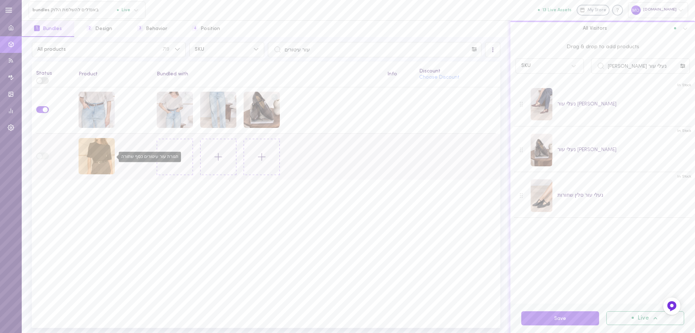
click at [99, 153] on div "חגורת עור עיטורים כסף שחורה" at bounding box center [97, 156] width 36 height 36
drag, startPoint x: 642, startPoint y: 66, endPoint x: 522, endPoint y: 82, distance: 120.5
click at [522, 85] on div "Drag & drop to add products SKU נעלי עור סלין In Stock נעלי עור סלין בורגנדי In…" at bounding box center [603, 170] width 185 height 266
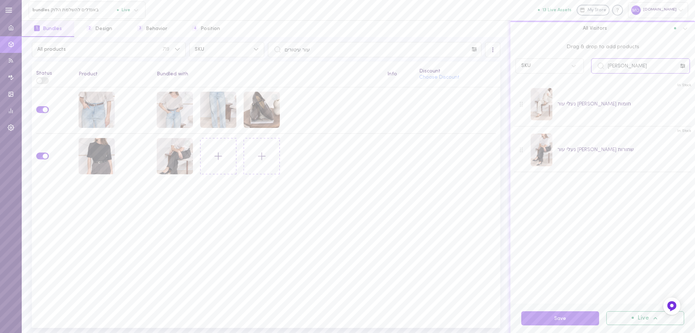
drag, startPoint x: 640, startPoint y: 66, endPoint x: 546, endPoint y: 74, distance: 94.4
click at [546, 74] on div "Drag & drop to add products SKU ויויאן" at bounding box center [603, 57] width 185 height 40
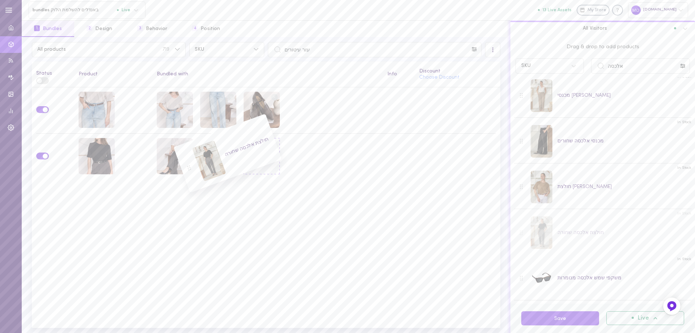
scroll to position [55, 0]
drag, startPoint x: 625, startPoint y: 63, endPoint x: 576, endPoint y: 73, distance: 50.6
click at [580, 73] on div "SKU אלכסה" at bounding box center [603, 65] width 182 height 15
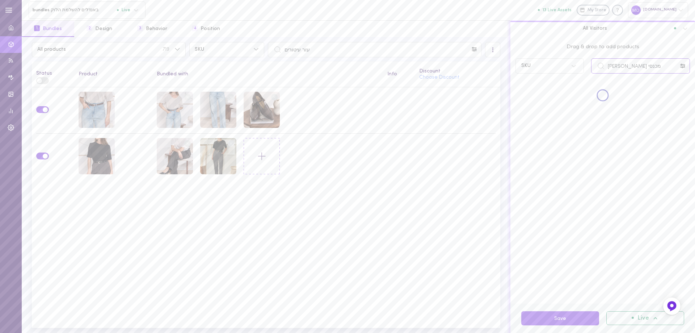
scroll to position [0, 0]
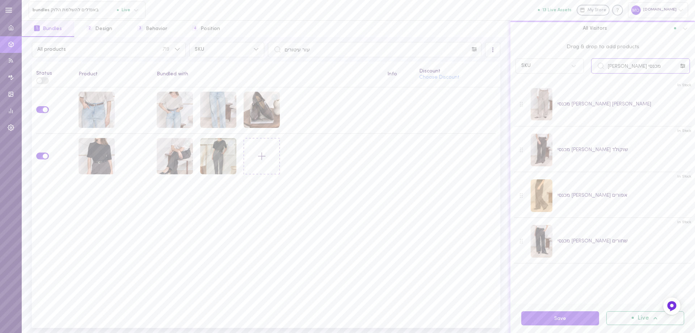
type input "מכנסי עמית"
click at [574, 319] on button "Save" at bounding box center [560, 318] width 78 height 14
drag, startPoint x: 337, startPoint y: 51, endPoint x: 177, endPoint y: 42, distance: 160.7
click at [181, 54] on div "All products 719 SKU עור עיטורים" at bounding box center [266, 49] width 472 height 15
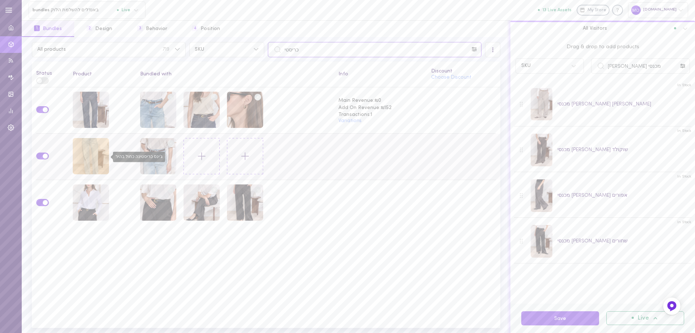
type input "כריסטי"
click at [83, 151] on div "ג'ינס כריסטינה כחול בהיר" at bounding box center [91, 156] width 36 height 36
drag, startPoint x: 637, startPoint y: 61, endPoint x: 567, endPoint y: 59, distance: 70.6
click at [567, 71] on div "SKU מכנסי עמית" at bounding box center [603, 65] width 182 height 15
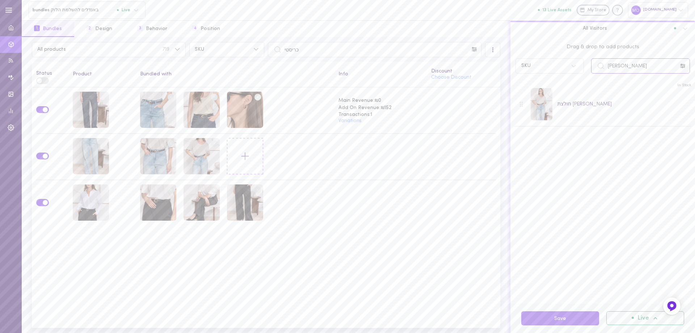
drag, startPoint x: 586, startPoint y: 73, endPoint x: 526, endPoint y: 75, distance: 60.1
click at [526, 76] on div "Drag & drop to add products SKU גרייס אבן" at bounding box center [603, 57] width 185 height 40
type input "סלין שוקו"
click at [567, 321] on button "Save" at bounding box center [560, 318] width 78 height 14
drag, startPoint x: 322, startPoint y: 52, endPoint x: 214, endPoint y: 54, distance: 108.6
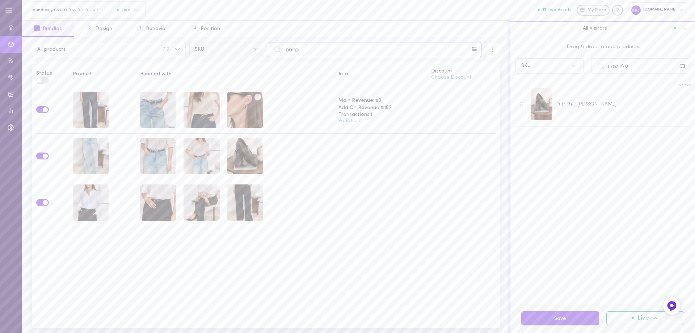
click at [214, 54] on div "All products 719 SKU כריסטי" at bounding box center [266, 49] width 472 height 15
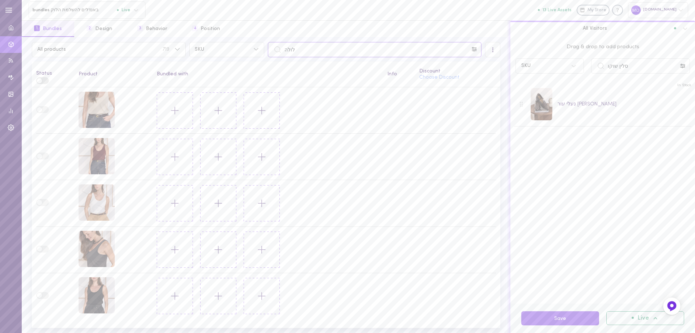
type input "לולה"
click at [104, 111] on div "גופיית לולה קרם" at bounding box center [97, 110] width 36 height 36
drag, startPoint x: 631, startPoint y: 72, endPoint x: 542, endPoint y: 88, distance: 90.5
click at [543, 89] on div "Drag & drop to add products SKU סלין שוקו In Stock נעלי עור סלין שוקולד" at bounding box center [603, 170] width 185 height 266
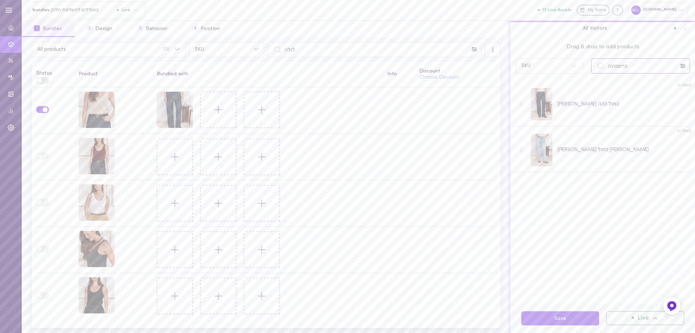
drag, startPoint x: 585, startPoint y: 78, endPoint x: 533, endPoint y: 83, distance: 53.0
click at [532, 84] on div "Drag & drop to add products SKU כריסטינה In Stock ג'ינס כריסטינה כחול כהה In St…" at bounding box center [603, 170] width 185 height 266
type input "ירח מנוחשת"
drag, startPoint x: 384, startPoint y: 54, endPoint x: 190, endPoint y: 70, distance: 195.1
click at [190, 70] on div "All products 719 SKU לולה All Visitors Status Product Bundled with Info Discoun…" at bounding box center [266, 185] width 489 height 296
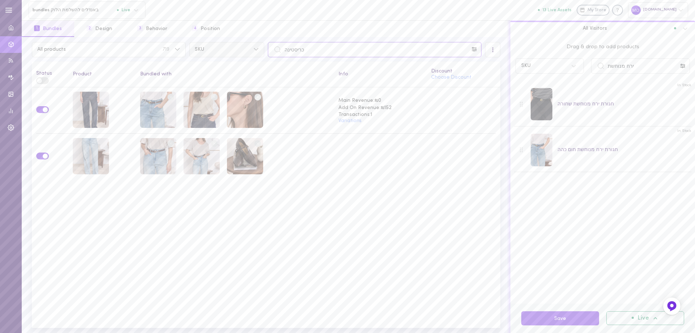
drag, startPoint x: 225, startPoint y: 53, endPoint x: 189, endPoint y: 54, distance: 36.2
click at [189, 54] on div "All products 719 SKU כריסטינה" at bounding box center [266, 49] width 472 height 15
type input "לולה"
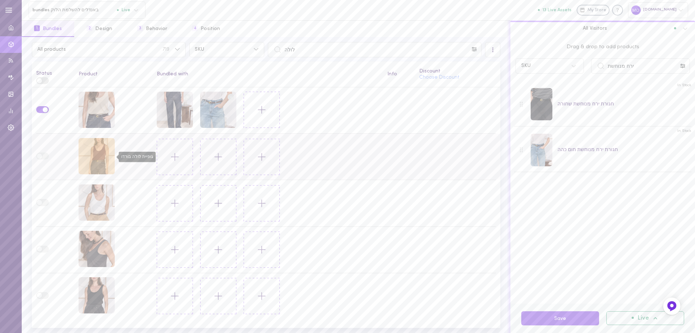
click at [104, 160] on div "גופיית לולה בורדו" at bounding box center [97, 156] width 36 height 36
drag, startPoint x: 639, startPoint y: 66, endPoint x: 530, endPoint y: 77, distance: 108.8
click at [530, 77] on div "Drag & drop to add products SKU ירח מנוחשת In Stock חגורת ירח מנוחשת שחורה In S…" at bounding box center [603, 170] width 185 height 266
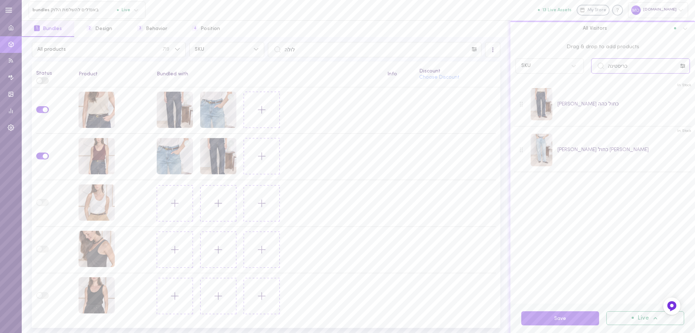
drag, startPoint x: 627, startPoint y: 63, endPoint x: 551, endPoint y: 73, distance: 76.6
click at [551, 73] on div "SKU כריסטינה" at bounding box center [603, 65] width 182 height 15
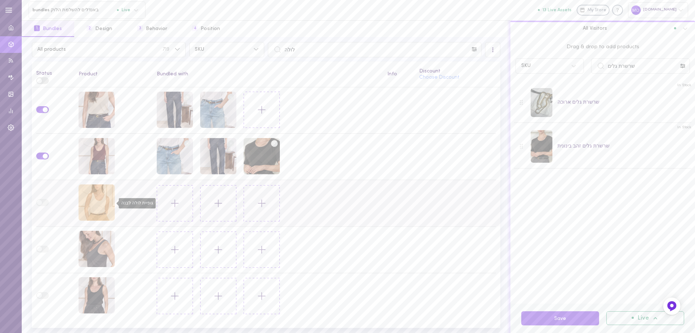
click at [97, 204] on div "גופיית לולה לבנה" at bounding box center [97, 202] width 36 height 36
drag, startPoint x: 646, startPoint y: 69, endPoint x: 452, endPoint y: 71, distance: 194.1
click at [452, 71] on div "All products 719 SKU לולה All Visitors Status Product Bundled with Info Discoun…" at bounding box center [358, 185] width 673 height 296
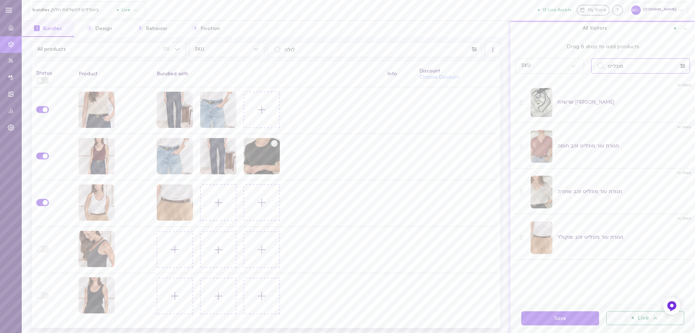
drag, startPoint x: 636, startPoint y: 64, endPoint x: 547, endPoint y: 77, distance: 90.5
click at [551, 81] on div "Drag & drop to add products SKU מונלייט In Stock שרשרת מונלייט פנינה In Stock ח…" at bounding box center [603, 170] width 185 height 266
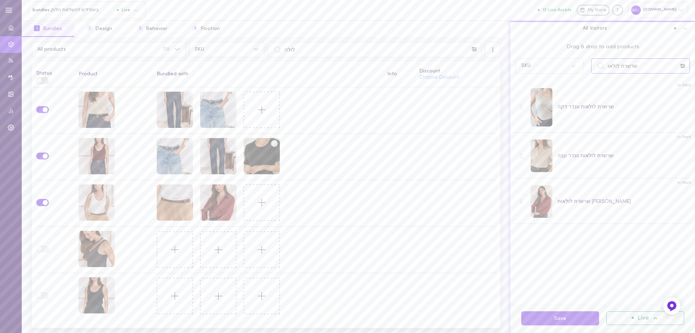
drag, startPoint x: 643, startPoint y: 66, endPoint x: 518, endPoint y: 72, distance: 125.4
click at [520, 98] on div "Drag & drop to add products SKU שרשרת לולאו In Stock שרשרת לולאות וונדר דקה In …" at bounding box center [603, 170] width 185 height 266
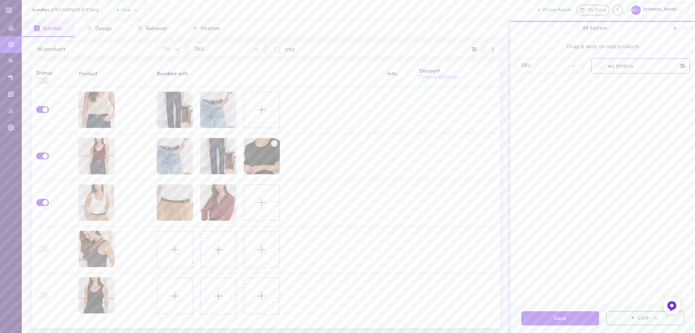
click at [616, 67] on input "ברמודת נוא" at bounding box center [640, 65] width 99 height 15
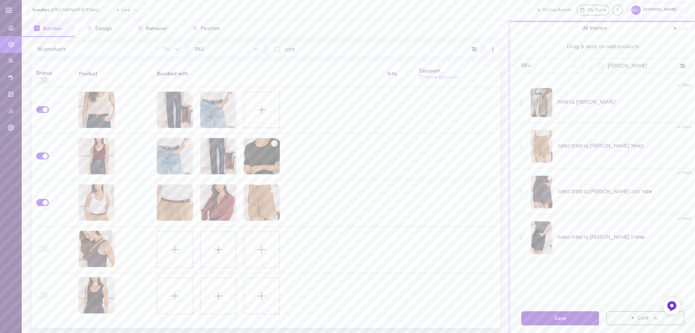
click at [563, 318] on button "Save" at bounding box center [560, 318] width 78 height 14
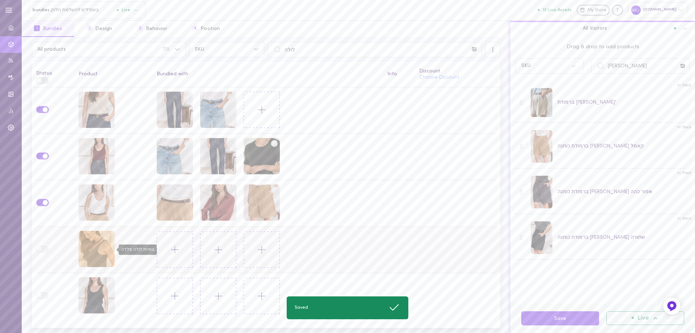
click at [88, 246] on div "גופיית לולה פלדה" at bounding box center [97, 249] width 36 height 36
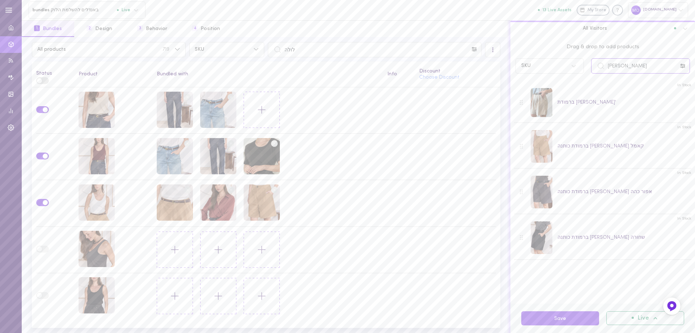
drag, startPoint x: 627, startPoint y: 70, endPoint x: 574, endPoint y: 80, distance: 54.3
click at [574, 80] on div "Drag & drop to add products SKU נואל In Stock ברמודת עמנואל בז' In Stock ברמודת…" at bounding box center [603, 170] width 185 height 266
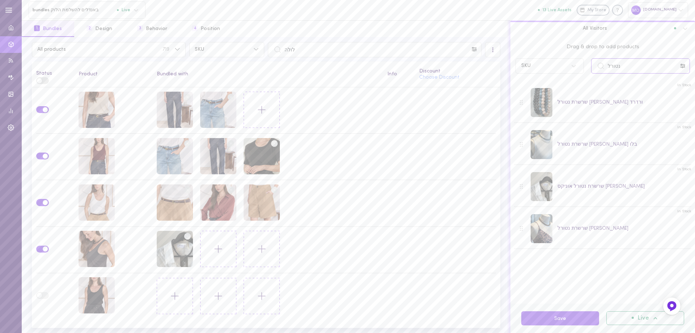
drag, startPoint x: 633, startPoint y: 70, endPoint x: 516, endPoint y: 59, distance: 117.5
click at [519, 72] on div "SKU נטורל" at bounding box center [603, 65] width 182 height 15
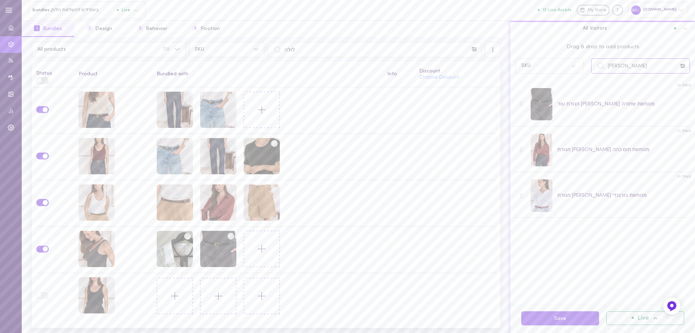
drag, startPoint x: 616, startPoint y: 76, endPoint x: 528, endPoint y: 90, distance: 89.4
click at [528, 90] on div "Drag & drop to add products SKU גולדי מנוח In Stock חגורת עור גולדי מנוחשת שחור…" at bounding box center [603, 170] width 185 height 266
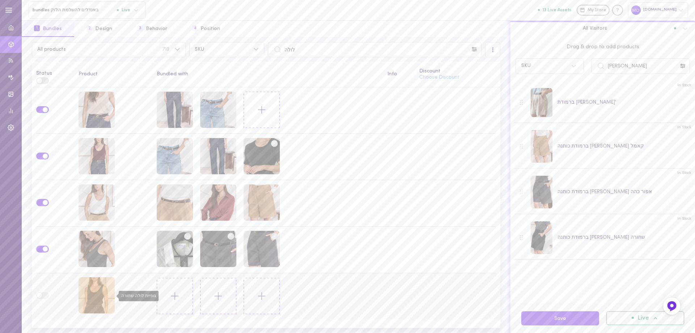
click at [96, 299] on div "גופיית לולה שחורה" at bounding box center [97, 295] width 36 height 36
drag, startPoint x: 638, startPoint y: 71, endPoint x: 513, endPoint y: 77, distance: 125.8
click at [521, 91] on div "Drag & drop to add products SKU נואל In Stock ברמודת עמנואל בז' In Stock ברמודת…" at bounding box center [603, 170] width 185 height 266
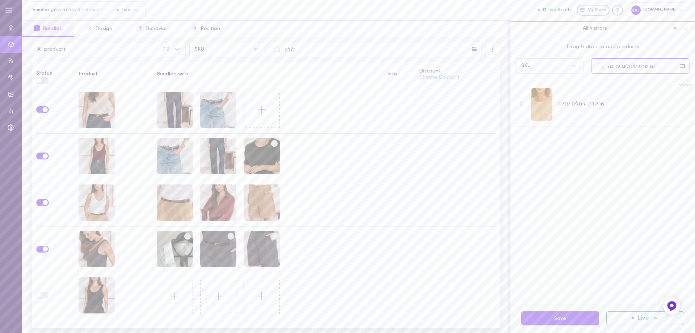
type input "שרשרת עיגולים עדינה"
click at [542, 109] on div at bounding box center [542, 104] width 22 height 33
click at [545, 117] on div at bounding box center [542, 104] width 22 height 33
